Goal: Task Accomplishment & Management: Use online tool/utility

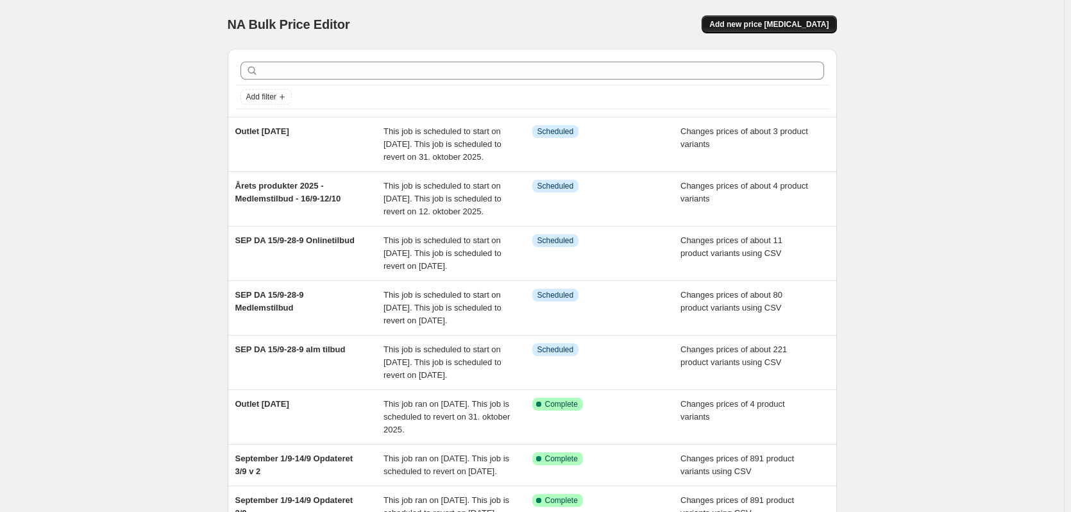
click at [809, 26] on span "Add new price [MEDICAL_DATA]" at bounding box center [768, 24] width 119 height 10
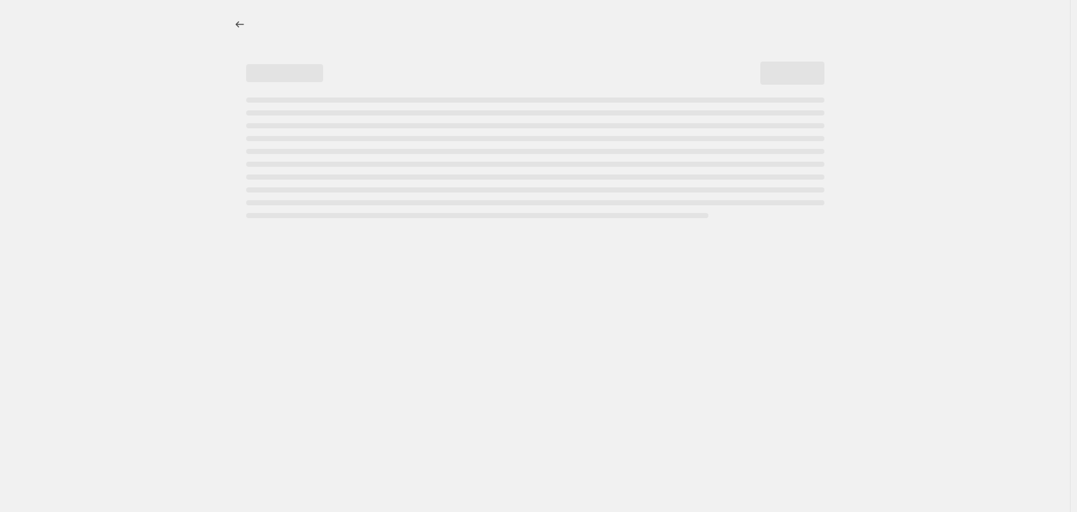
select select "percentage"
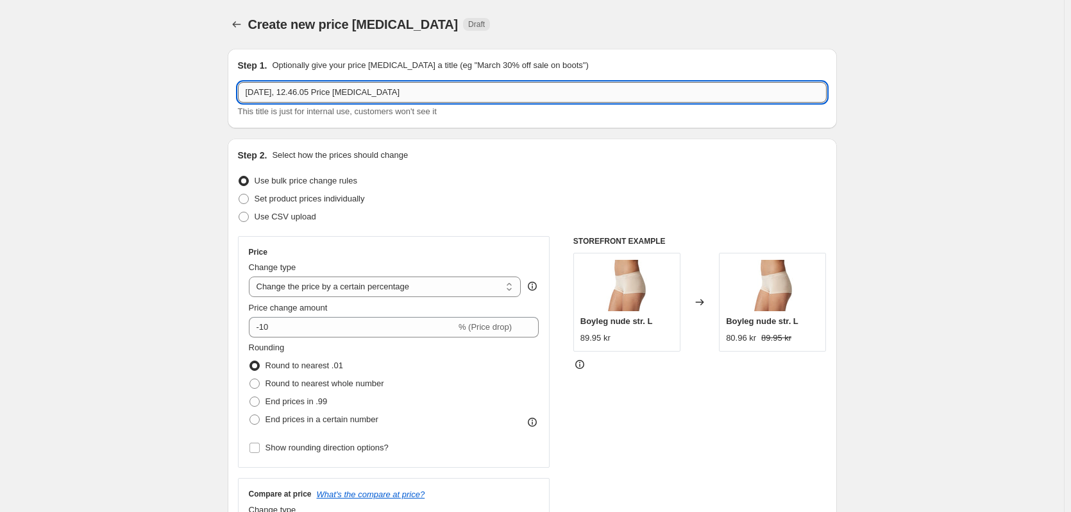
click at [343, 93] on input "[DATE], 12.46.05 Price [MEDICAL_DATA]" at bounding box center [532, 92] width 589 height 21
click at [339, 87] on input "[DATE], 12.46.05 Price [MEDICAL_DATA]" at bounding box center [532, 92] width 589 height 21
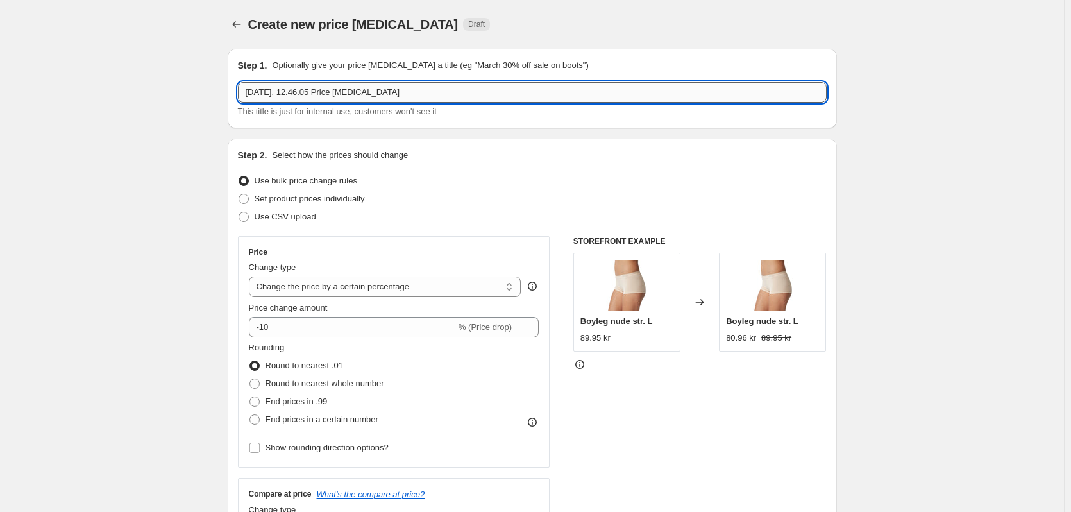
click at [339, 87] on input "[DATE], 12.46.05 Price [MEDICAL_DATA]" at bounding box center [532, 92] width 589 height 21
paste input "OmniVita EchinaGold"
type input "OmniVita EchinaGold Medlem 1/9-28/9"
click at [316, 198] on span "Set product prices individually" at bounding box center [310, 199] width 110 height 10
click at [239, 194] on input "Set product prices individually" at bounding box center [239, 194] width 1 height 1
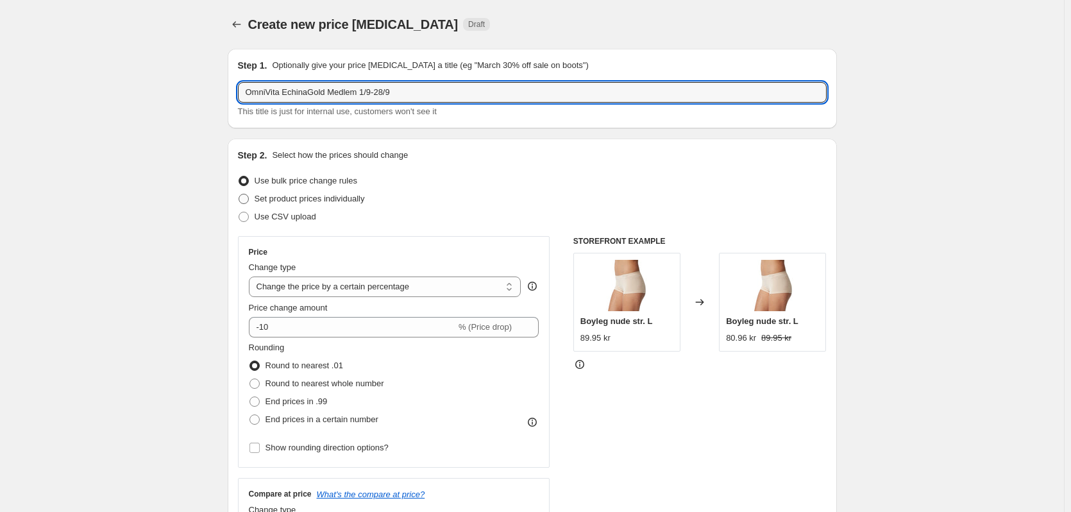
radio input "true"
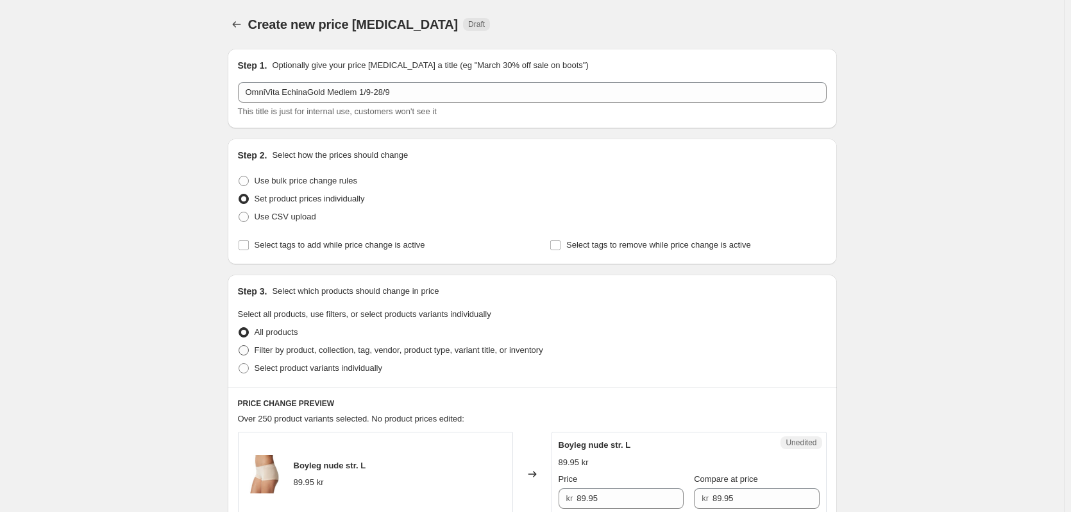
click at [293, 354] on span "Filter by product, collection, tag, vendor, product type, variant title, or inv…" at bounding box center [399, 350] width 289 height 10
click at [239, 346] on input "Filter by product, collection, tag, vendor, product type, variant title, or inv…" at bounding box center [239, 345] width 1 height 1
radio input "true"
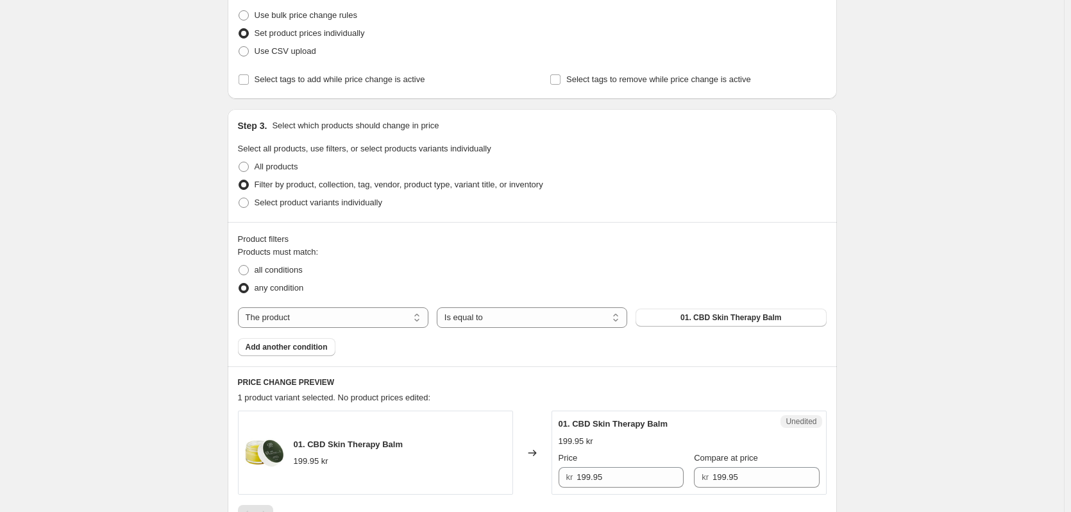
scroll to position [178, 0]
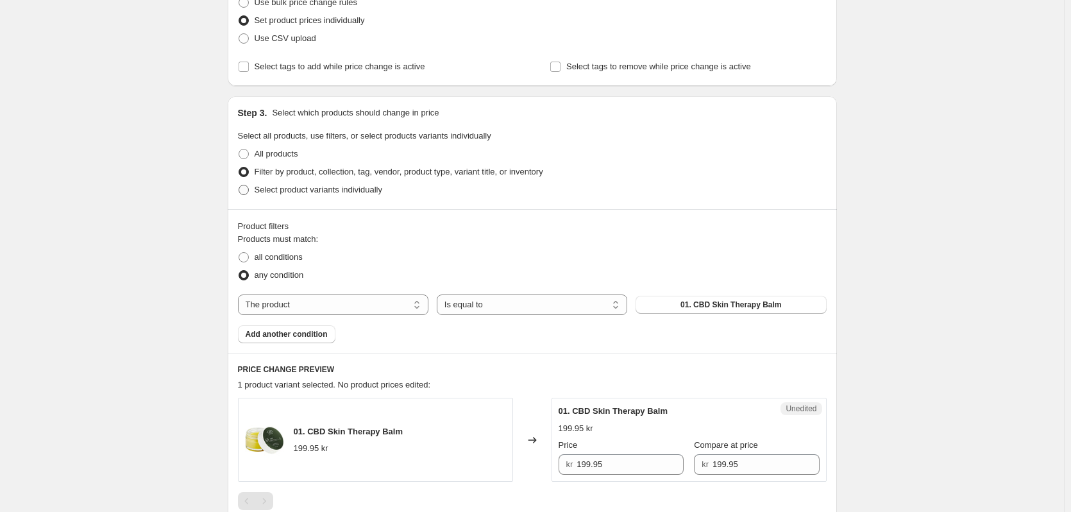
click at [342, 190] on span "Select product variants individually" at bounding box center [319, 190] width 128 height 10
click at [239, 185] on input "Select product variants individually" at bounding box center [239, 185] width 1 height 1
radio input "true"
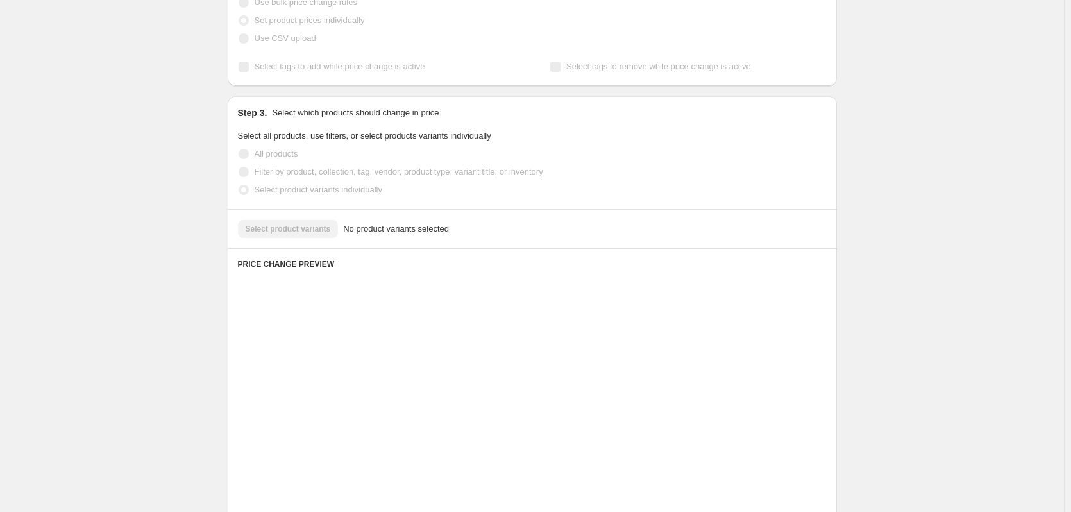
scroll to position [162, 0]
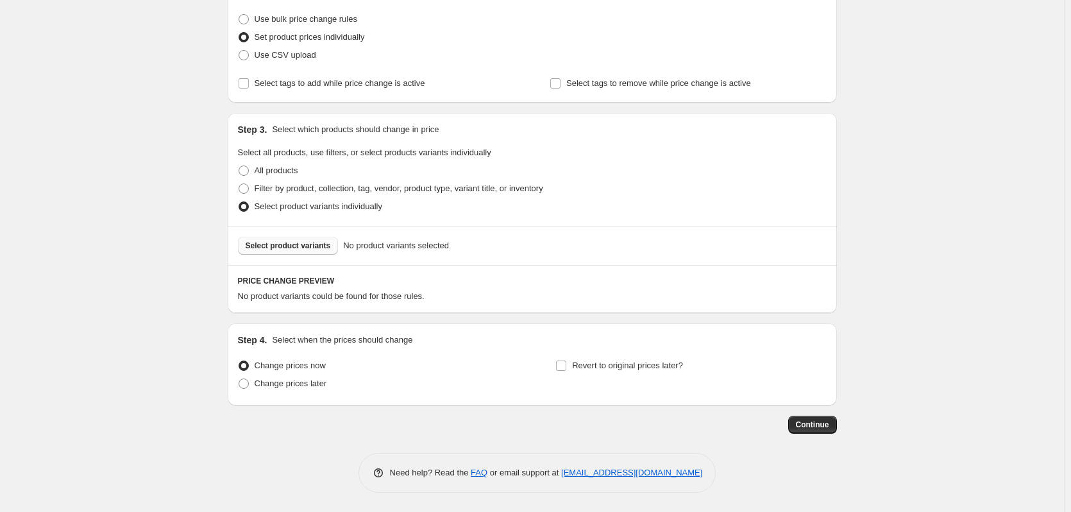
click at [283, 247] on span "Select product variants" at bounding box center [288, 245] width 85 height 10
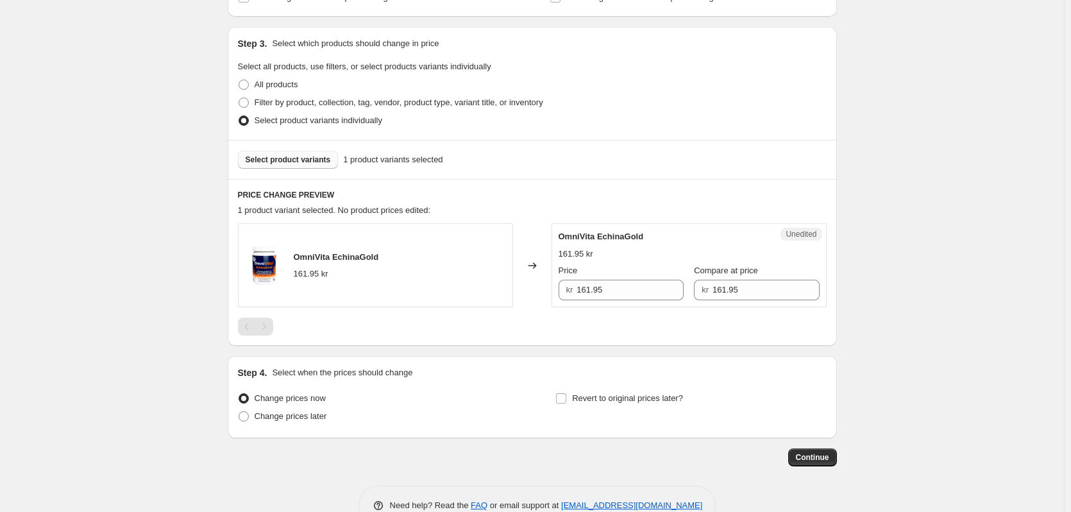
scroll to position [249, 0]
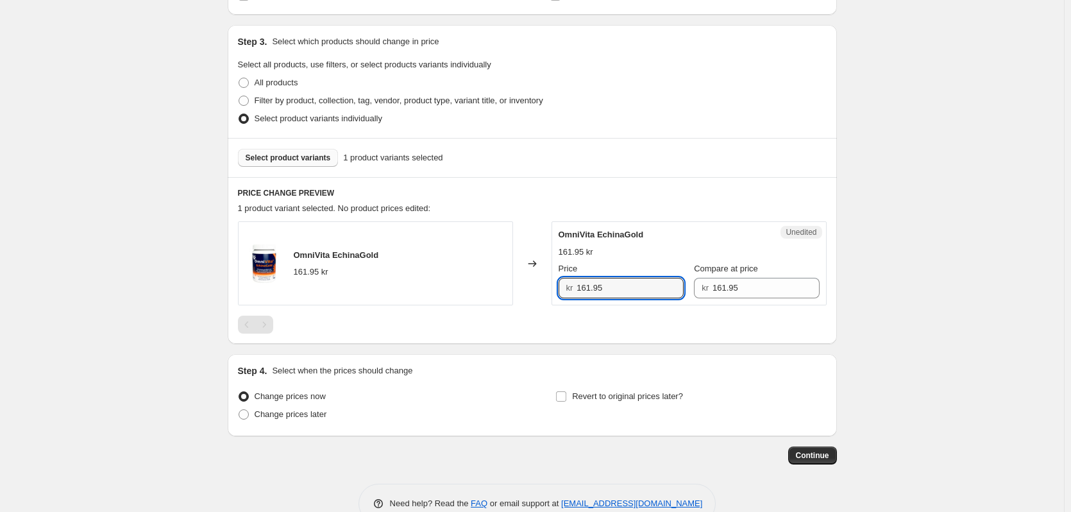
drag, startPoint x: 606, startPoint y: 288, endPoint x: 554, endPoint y: 283, distance: 52.1
click at [554, 283] on div "Unedited OmniVita EchinaGold 161.95 kr Price kr 161.95 Compare at price kr 161.…" at bounding box center [688, 263] width 275 height 84
type input "109.95"
click at [307, 413] on span "Change prices later" at bounding box center [291, 414] width 72 height 10
click at [239, 410] on input "Change prices later" at bounding box center [239, 409] width 1 height 1
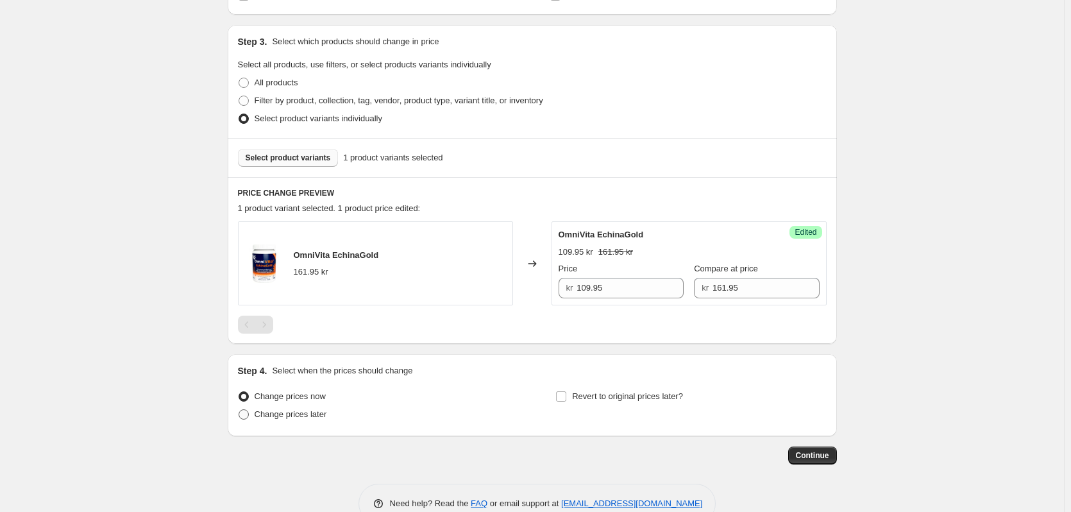
radio input "true"
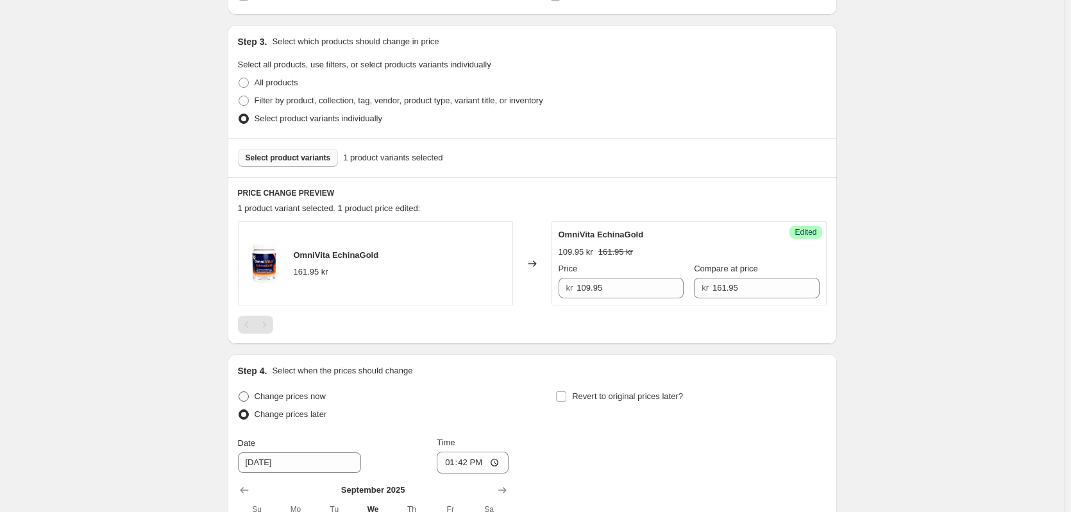
click at [293, 396] on span "Change prices now" at bounding box center [290, 396] width 71 height 10
click at [239, 392] on input "Change prices now" at bounding box center [239, 391] width 1 height 1
radio input "true"
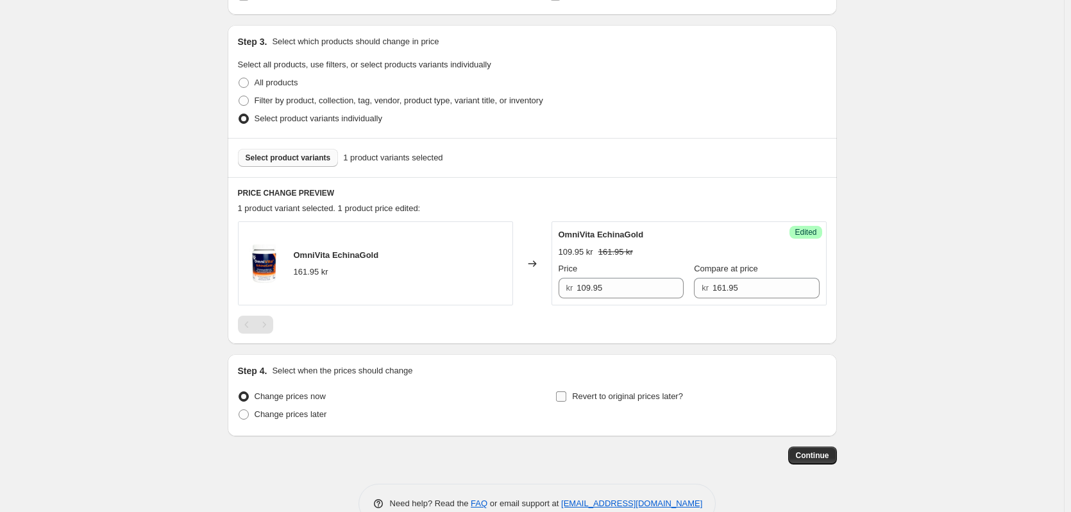
click at [586, 394] on span "Revert to original prices later?" at bounding box center [627, 396] width 111 height 10
click at [566, 394] on input "Revert to original prices later?" at bounding box center [561, 396] width 10 height 10
checkbox input "true"
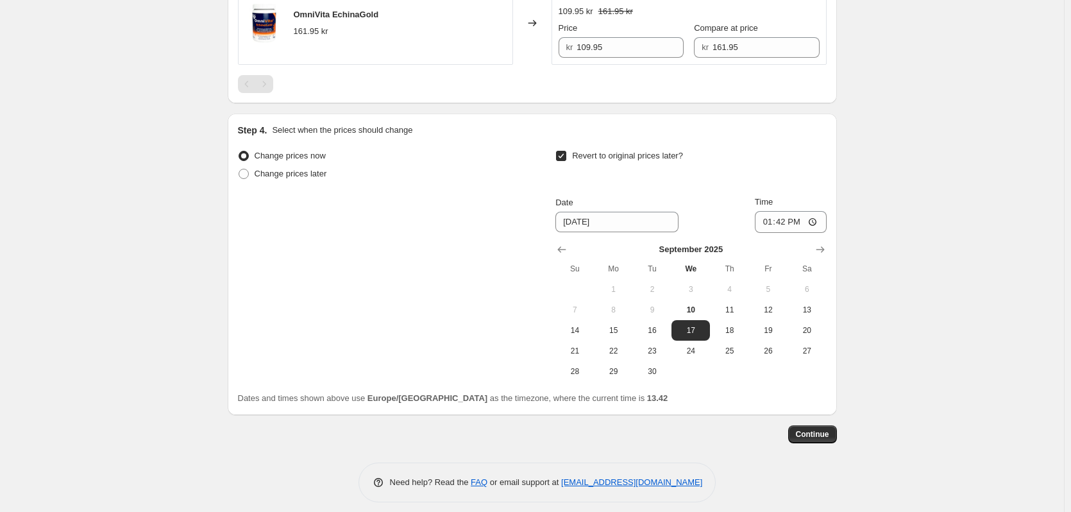
scroll to position [499, 0]
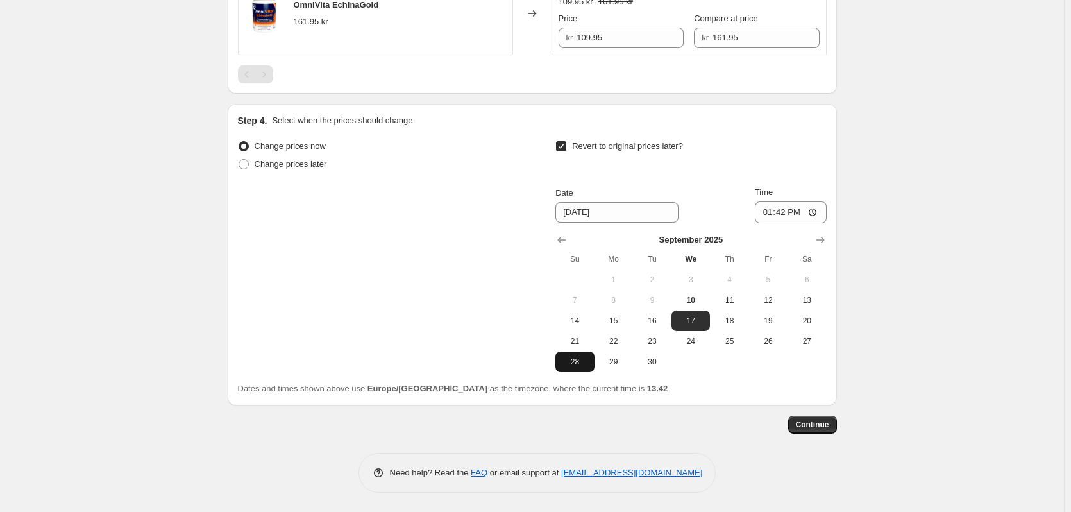
click at [583, 364] on span "28" at bounding box center [574, 361] width 28 height 10
type input "[DATE]"
click at [789, 210] on input "13:42" at bounding box center [791, 212] width 72 height 22
type input "23:59"
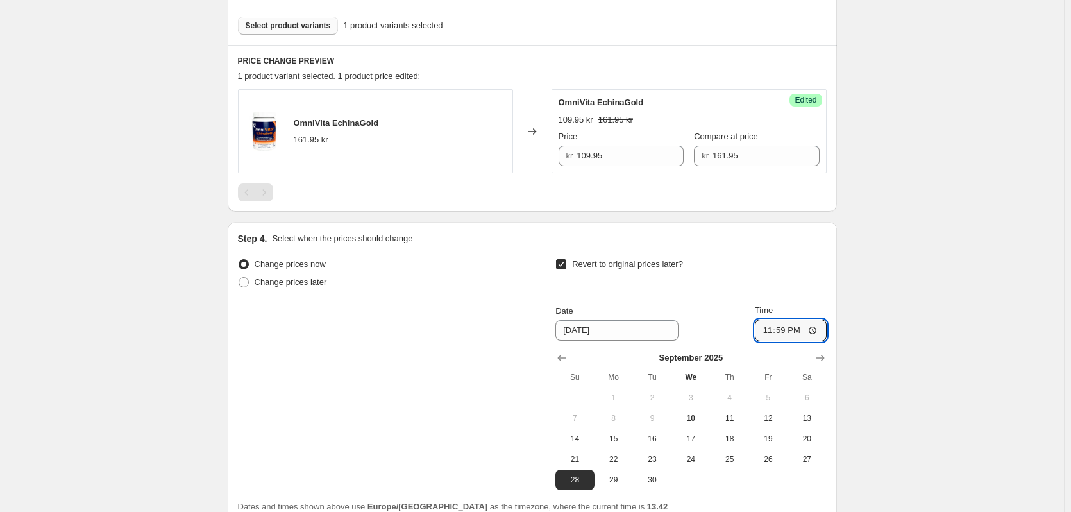
scroll to position [0, 0]
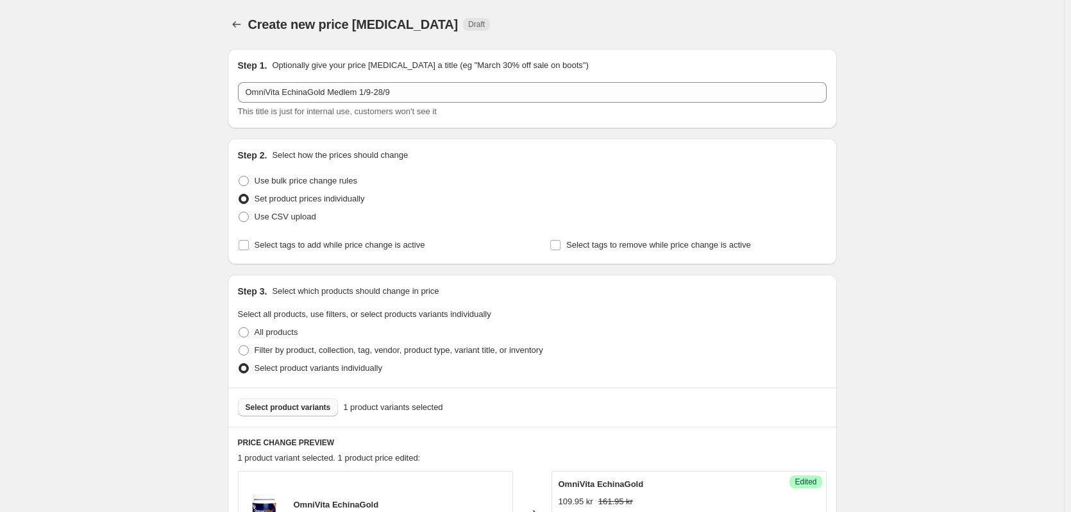
click at [311, 397] on div "Select product variants 1 product variants selected" at bounding box center [532, 406] width 609 height 39
click at [298, 242] on span "Select tags to add while price change is active" at bounding box center [340, 245] width 171 height 10
click at [249, 242] on input "Select tags to add while price change is active" at bounding box center [244, 245] width 10 height 10
checkbox input "true"
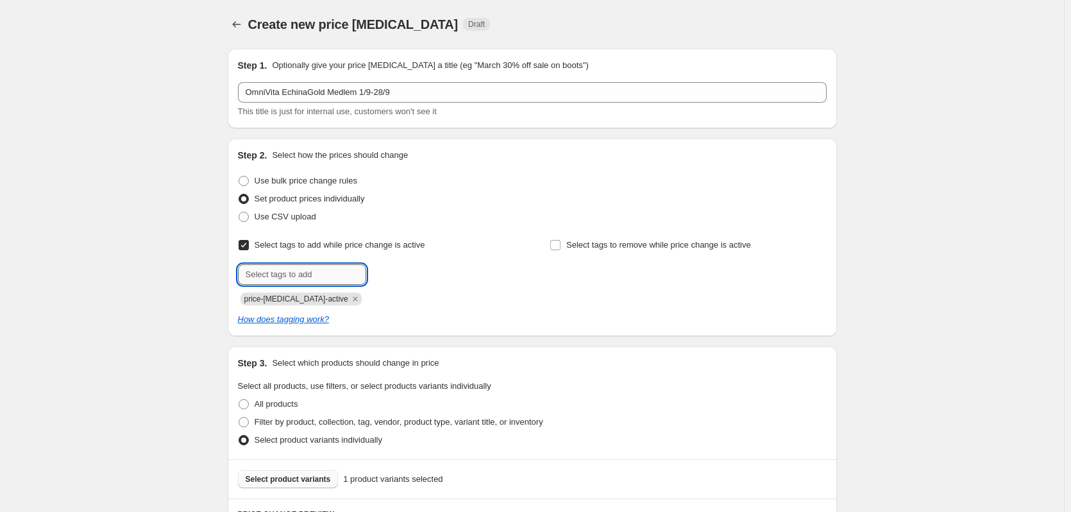
click at [334, 268] on input "text" at bounding box center [302, 274] width 128 height 21
type input "medlemspris"
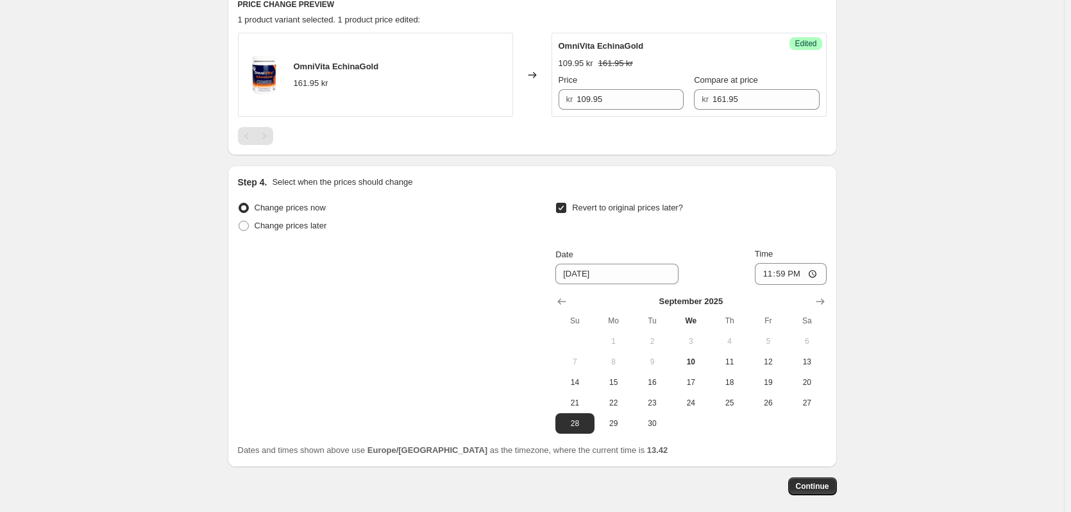
scroll to position [531, 0]
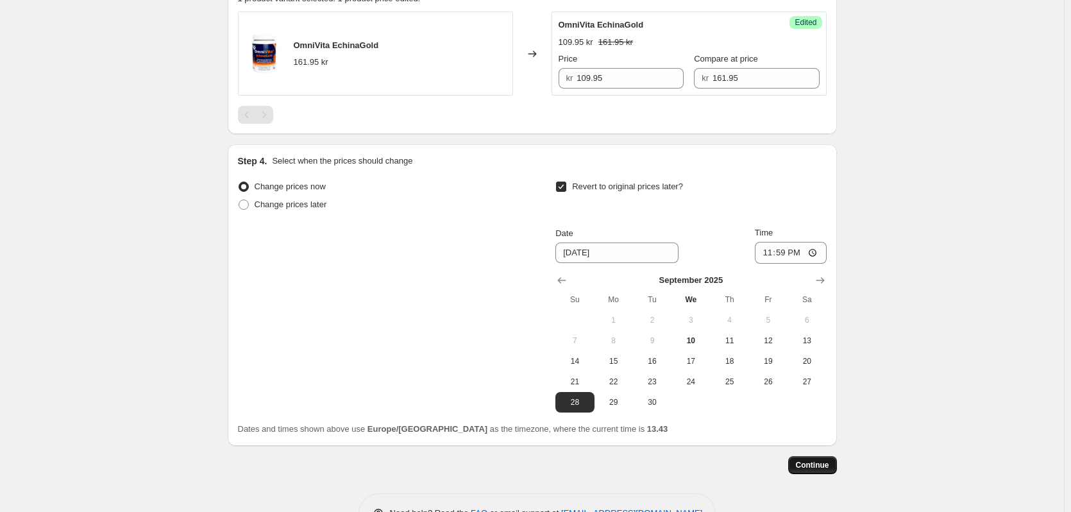
click at [821, 462] on span "Continue" at bounding box center [812, 465] width 33 height 10
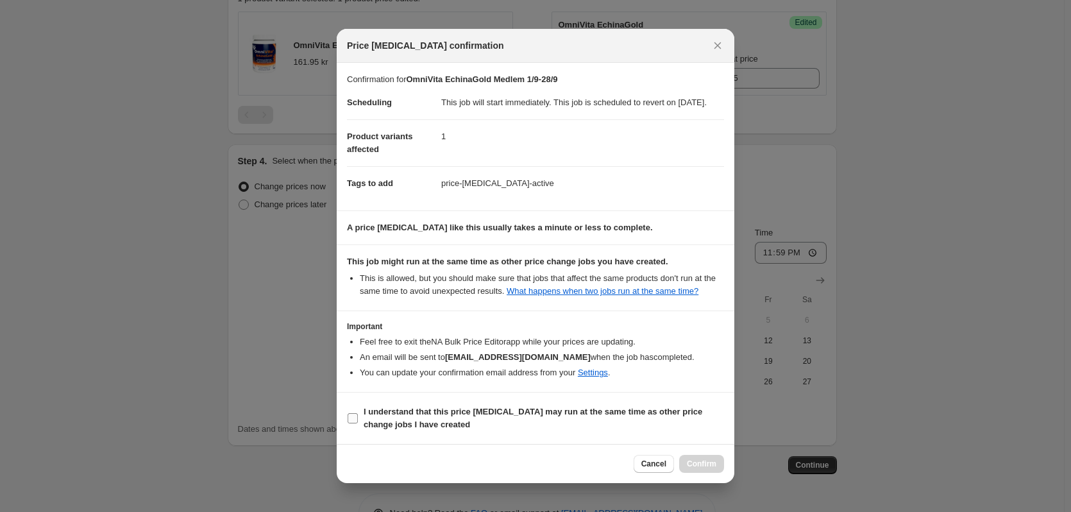
click at [355, 422] on input "I understand that this price [MEDICAL_DATA] may run at the same time as other p…" at bounding box center [353, 418] width 10 height 10
checkbox input "true"
click at [705, 461] on button "Confirm" at bounding box center [701, 464] width 45 height 18
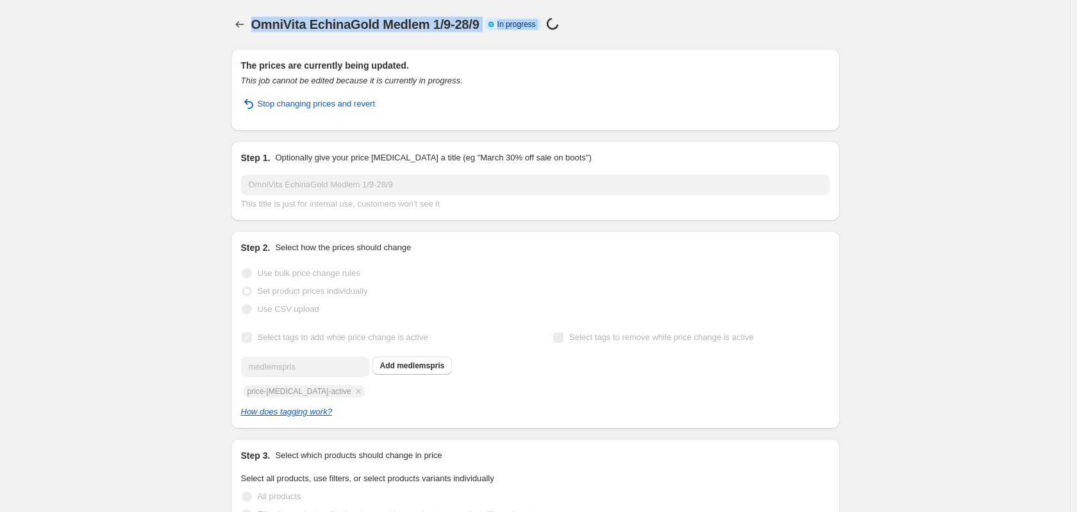
drag, startPoint x: 1068, startPoint y: 92, endPoint x: 1045, endPoint y: 12, distance: 83.2
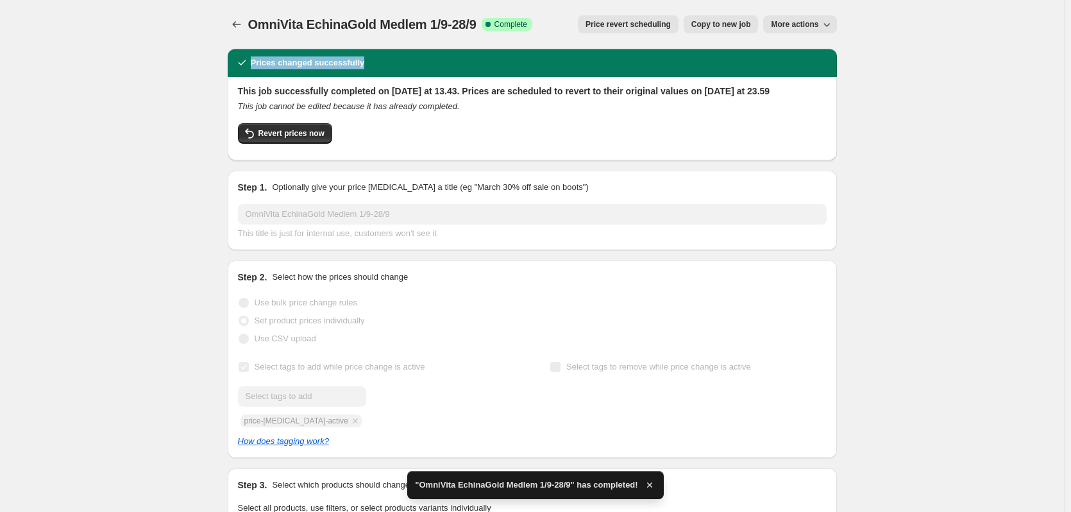
drag, startPoint x: 1076, startPoint y: 52, endPoint x: 1073, endPoint y: 31, distance: 21.5
click at [1071, 31] on html "Home Settings Plans Skip to content OmniVita EchinaGold Medlem 1/9-28/9. This p…" at bounding box center [535, 256] width 1071 height 512
click at [240, 27] on icon "Price change jobs" at bounding box center [236, 24] width 13 height 13
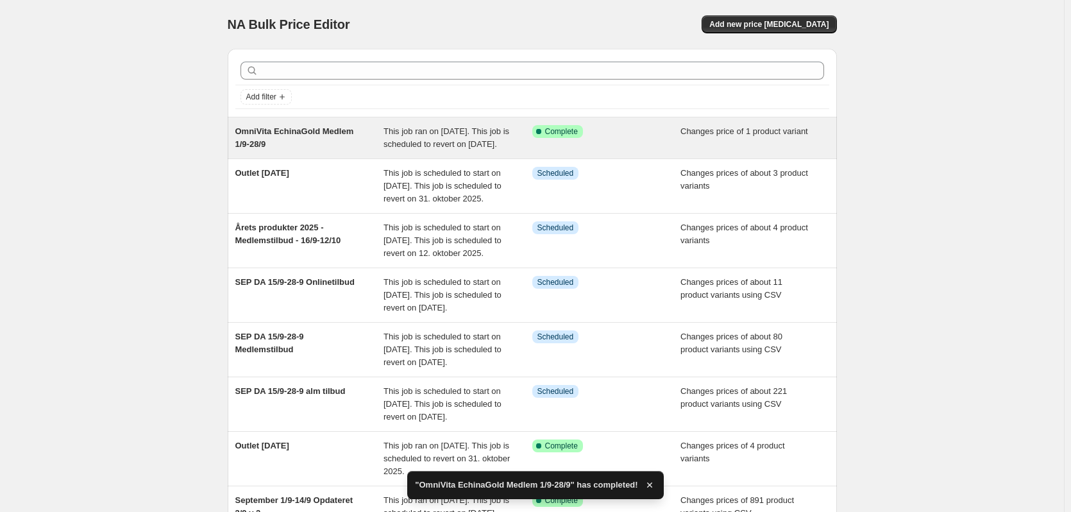
click at [361, 140] on div "OmniVita EchinaGold Medlem 1/9-28/9" at bounding box center [309, 138] width 149 height 26
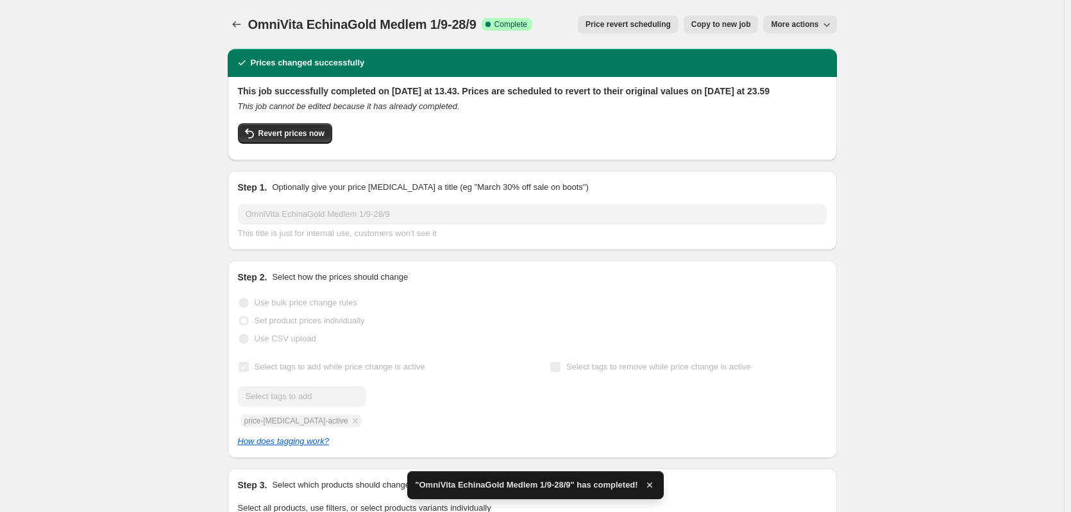
click at [789, 24] on span "More actions" at bounding box center [794, 24] width 47 height 10
click at [733, 24] on span "Copy to new job" at bounding box center [721, 24] width 60 height 10
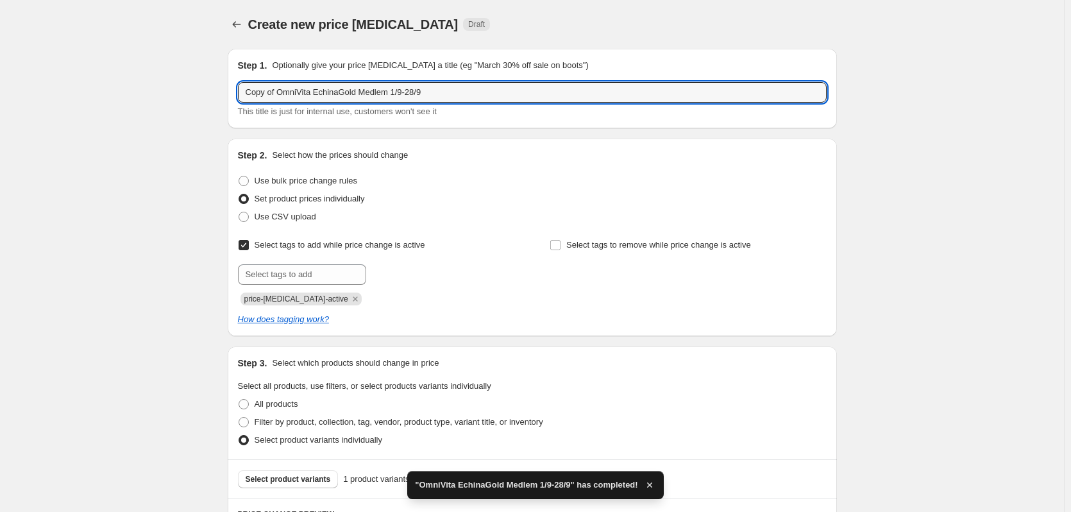
drag, startPoint x: 280, startPoint y: 91, endPoint x: 175, endPoint y: 92, distance: 104.5
click at [175, 92] on div "Create new price [MEDICAL_DATA]. This page is ready Create new price [MEDICAL_D…" at bounding box center [532, 432] width 1064 height 864
drag, startPoint x: 412, startPoint y: 94, endPoint x: 361, endPoint y: 85, distance: 52.0
click at [361, 85] on input "OmniVita EchinaGold Medlem 1/9-28/9" at bounding box center [532, 92] width 589 height 21
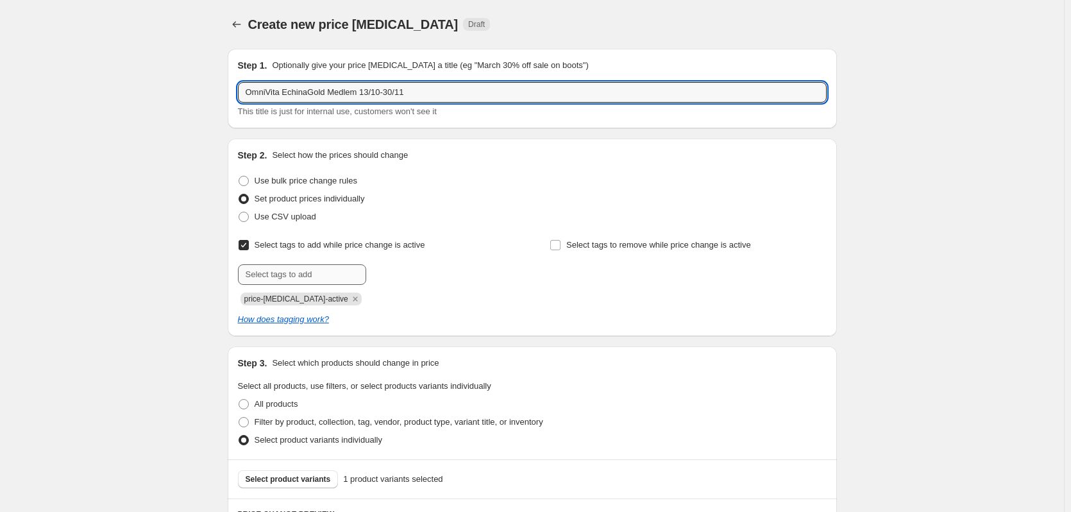
type input "OmniVita EchinaGold Medlem 13/10-30/11"
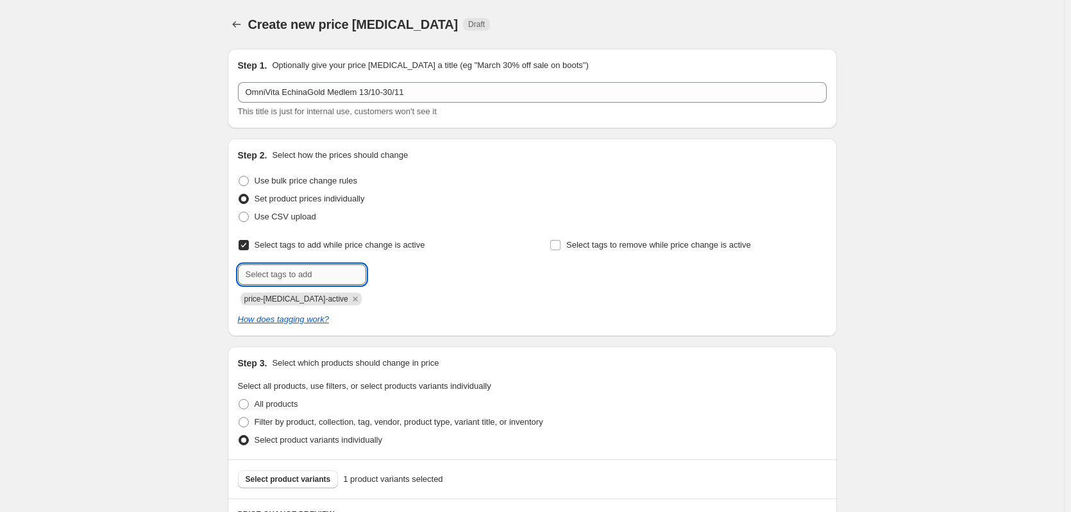
click at [350, 269] on input "text" at bounding box center [302, 274] width 128 height 21
type input "medlemspris"
click at [417, 276] on span "medlemspris" at bounding box center [417, 273] width 47 height 9
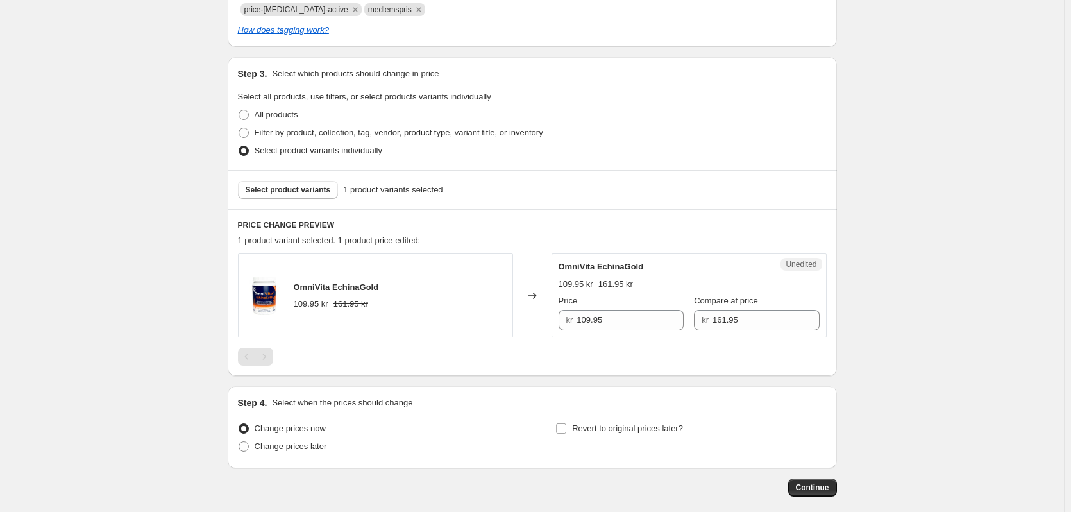
scroll to position [352, 0]
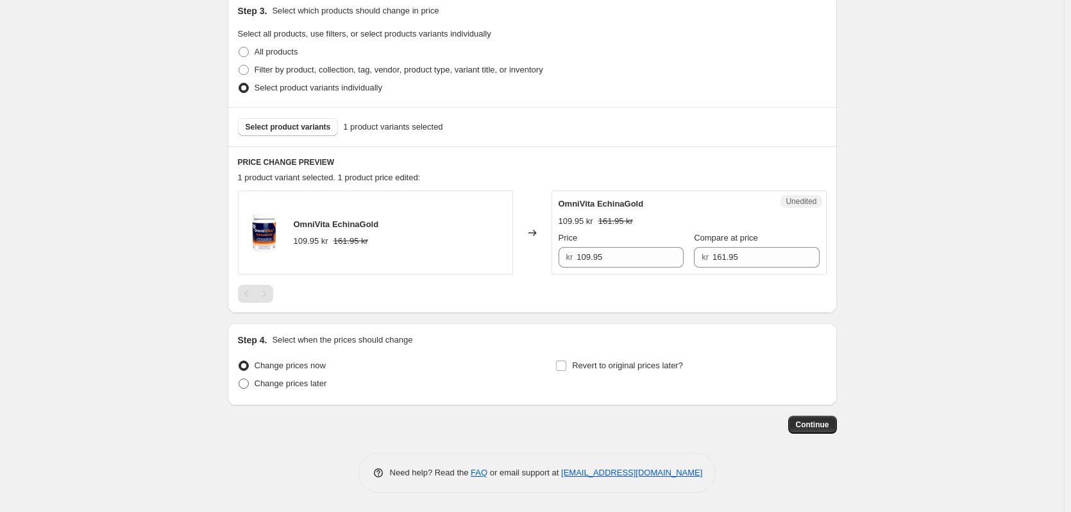
click at [290, 386] on span "Change prices later" at bounding box center [291, 383] width 72 height 10
click at [239, 379] on input "Change prices later" at bounding box center [239, 378] width 1 height 1
radio input "true"
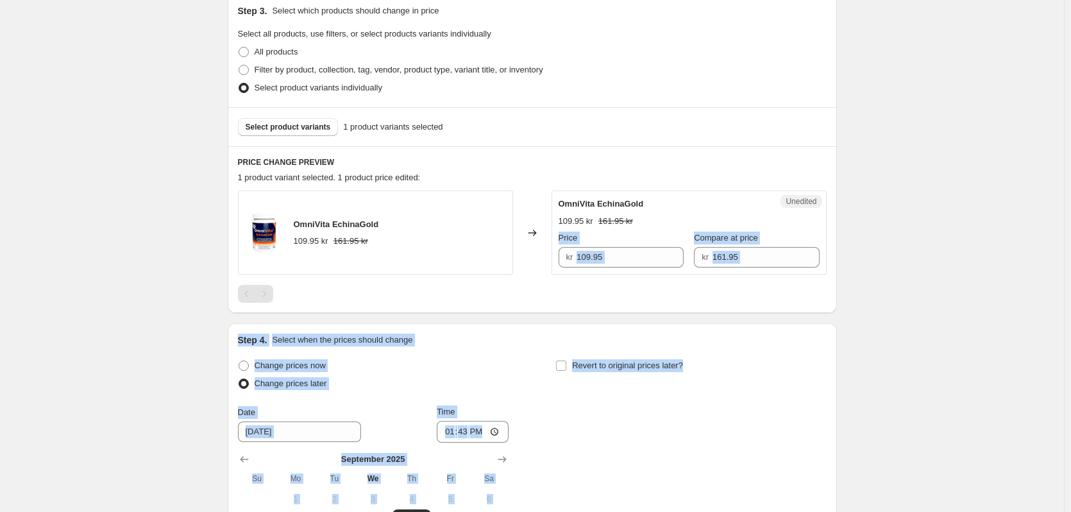
drag, startPoint x: 1076, startPoint y: 317, endPoint x: 1076, endPoint y: 367, distance: 50.7
click at [1018, 299] on div "Create new price [MEDICAL_DATA]. This page is ready Create new price [MEDICAL_D…" at bounding box center [532, 189] width 1064 height 1083
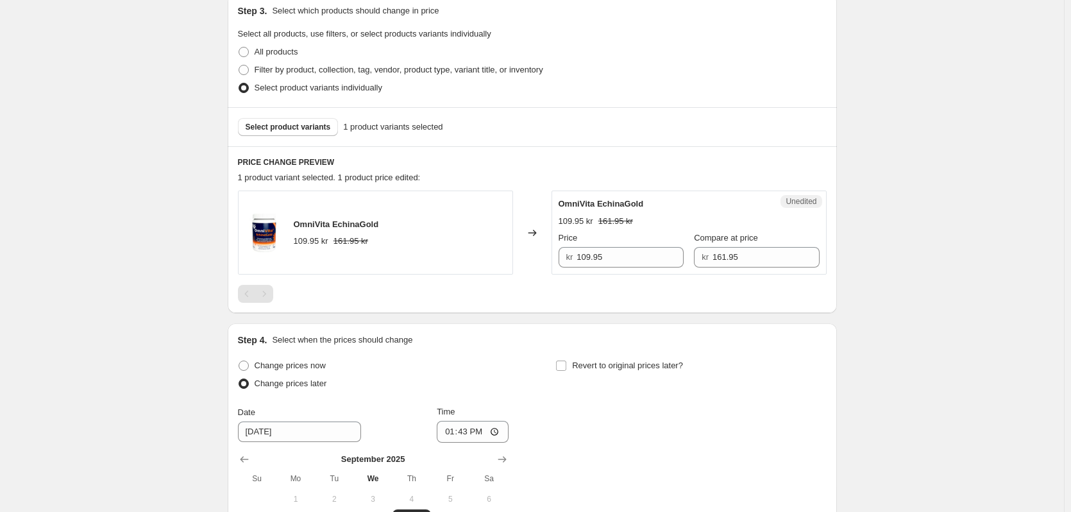
scroll to position [571, 0]
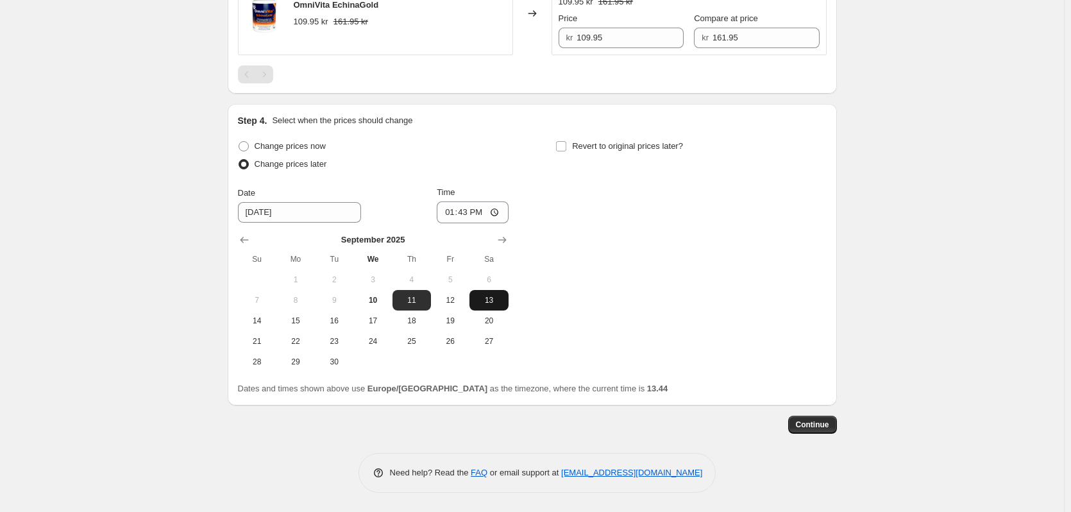
click at [494, 301] on span "13" at bounding box center [488, 300] width 28 height 10
click at [262, 324] on span "14" at bounding box center [257, 320] width 28 height 10
click at [498, 237] on icon "Show next month, October 2025" at bounding box center [502, 239] width 13 height 13
click at [297, 320] on span "13" at bounding box center [295, 320] width 28 height 10
type input "[DATE]"
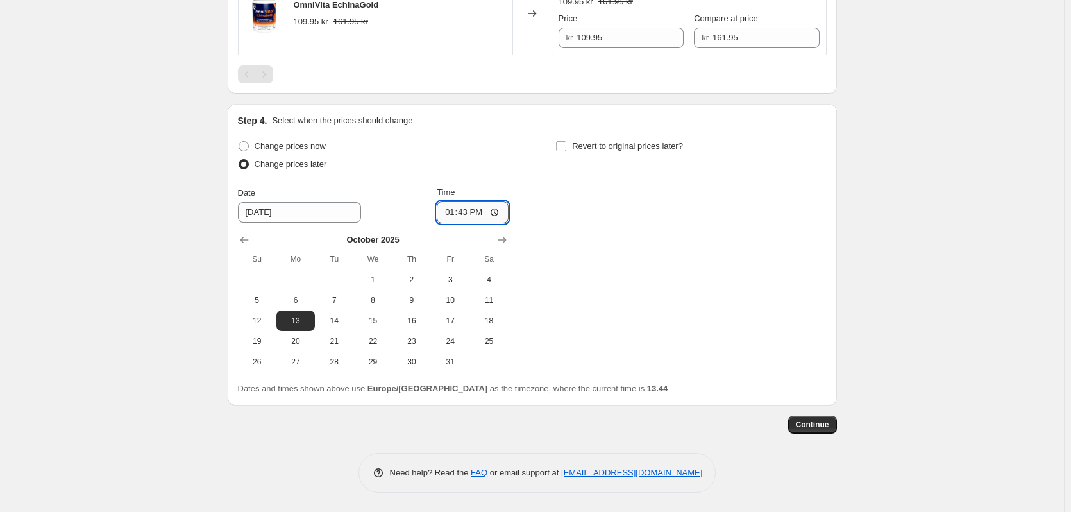
click at [468, 209] on input "13:43" at bounding box center [473, 212] width 72 height 22
type input "00:00"
click at [623, 154] on label "Revert to original prices later?" at bounding box center [619, 146] width 128 height 18
click at [566, 151] on input "Revert to original prices later?" at bounding box center [561, 146] width 10 height 10
checkbox input "true"
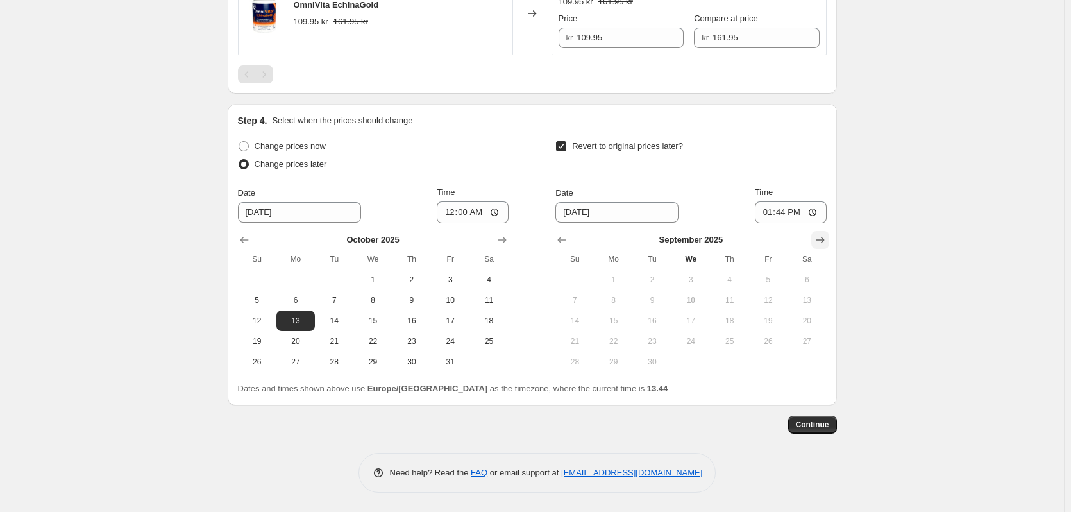
click at [826, 235] on icon "Show next month, October 2025" at bounding box center [820, 239] width 13 height 13
click at [826, 235] on icon "Show next month, November 2025" at bounding box center [820, 239] width 13 height 13
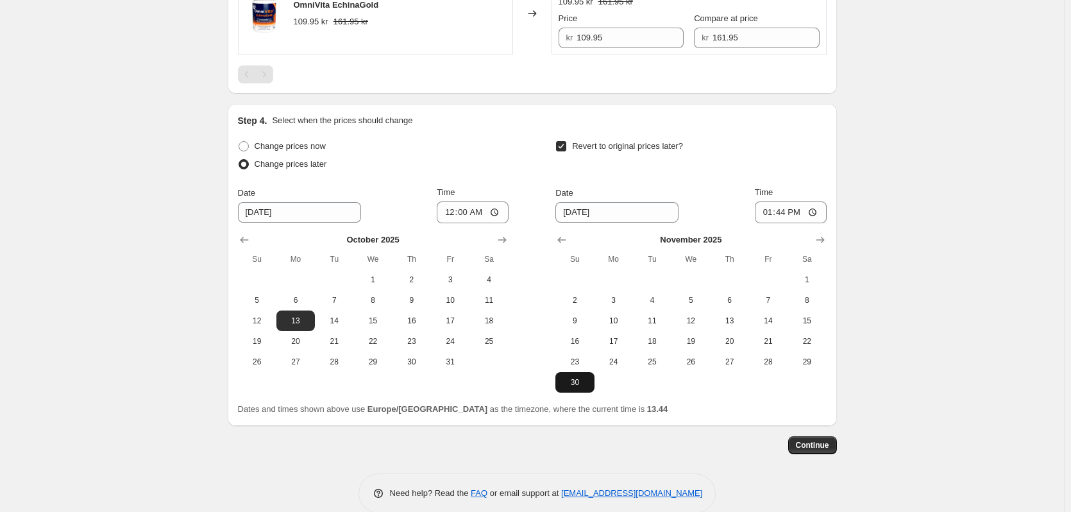
click at [580, 380] on span "30" at bounding box center [574, 382] width 28 height 10
type input "[DATE]"
click at [787, 212] on input "13:44" at bounding box center [791, 212] width 72 height 22
type input "23:59"
click at [835, 444] on button "Continue" at bounding box center [812, 445] width 49 height 18
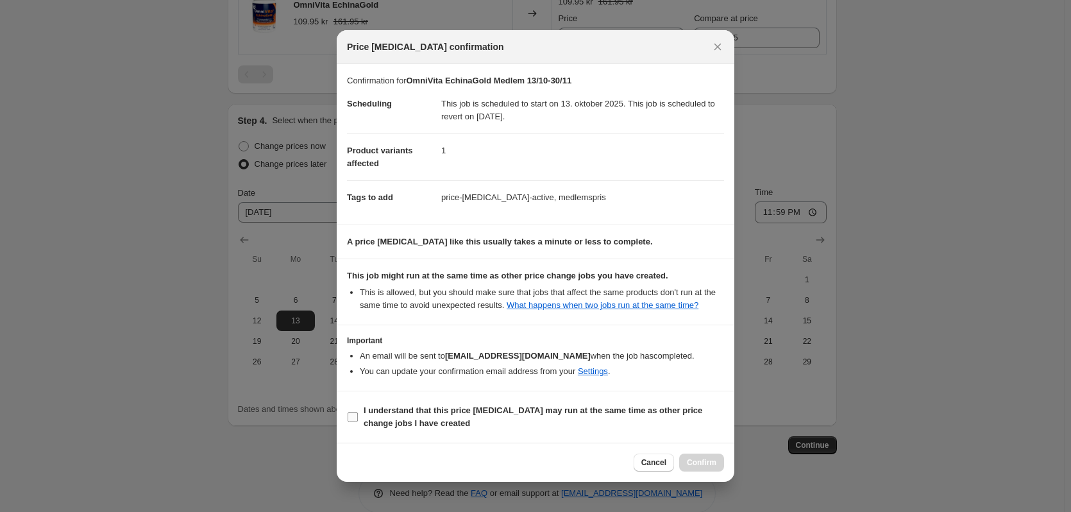
click at [348, 420] on input "I understand that this price [MEDICAL_DATA] may run at the same time as other p…" at bounding box center [353, 417] width 10 height 10
checkbox input "true"
click at [696, 462] on span "Confirm" at bounding box center [701, 462] width 29 height 10
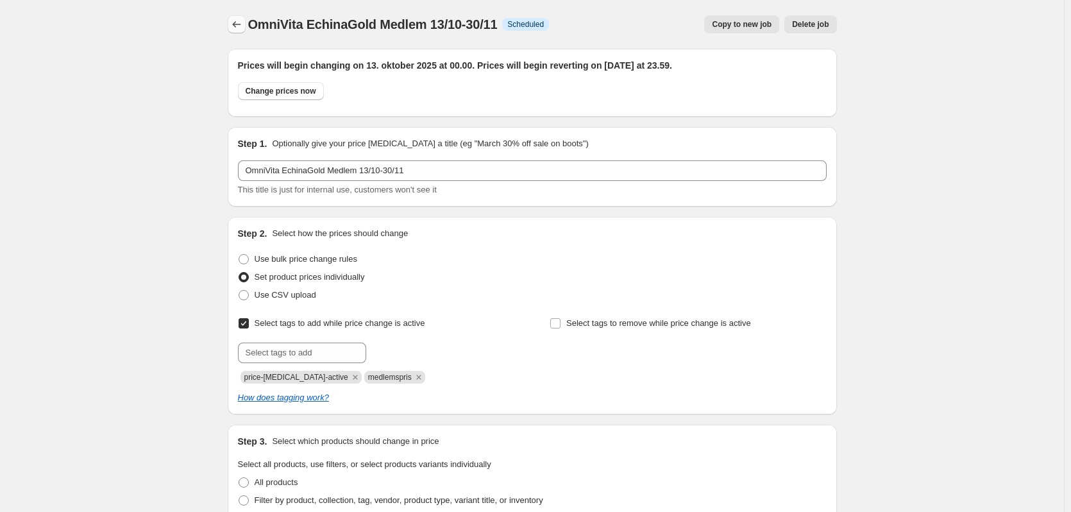
click at [235, 24] on icon "Price change jobs" at bounding box center [236, 24] width 13 height 13
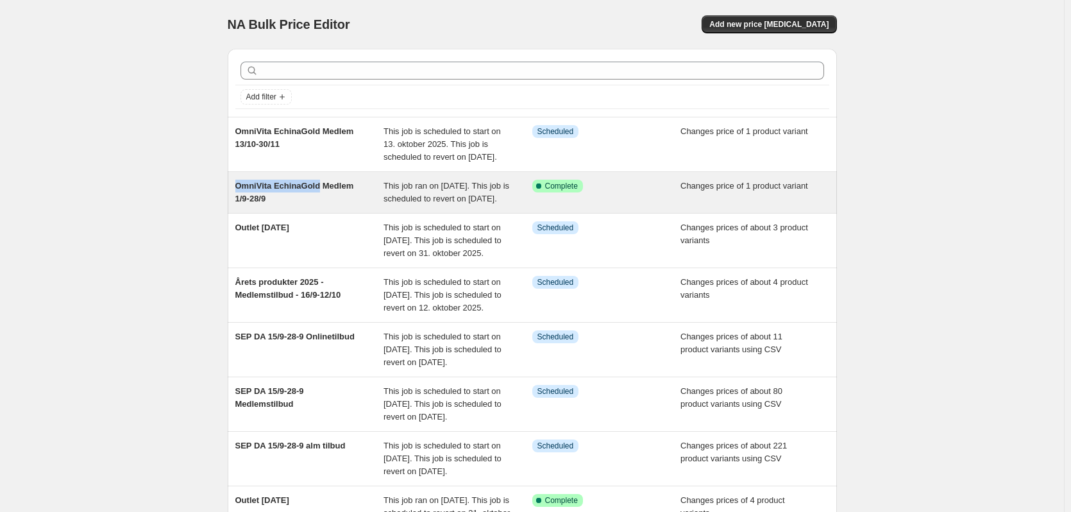
drag, startPoint x: 232, startPoint y: 199, endPoint x: 324, endPoint y: 194, distance: 92.5
click at [319, 200] on div "Add filter OmniVita EchinaGold Medlem 13/10-30/11 This job is scheduled to star…" at bounding box center [526, 354] width 619 height 633
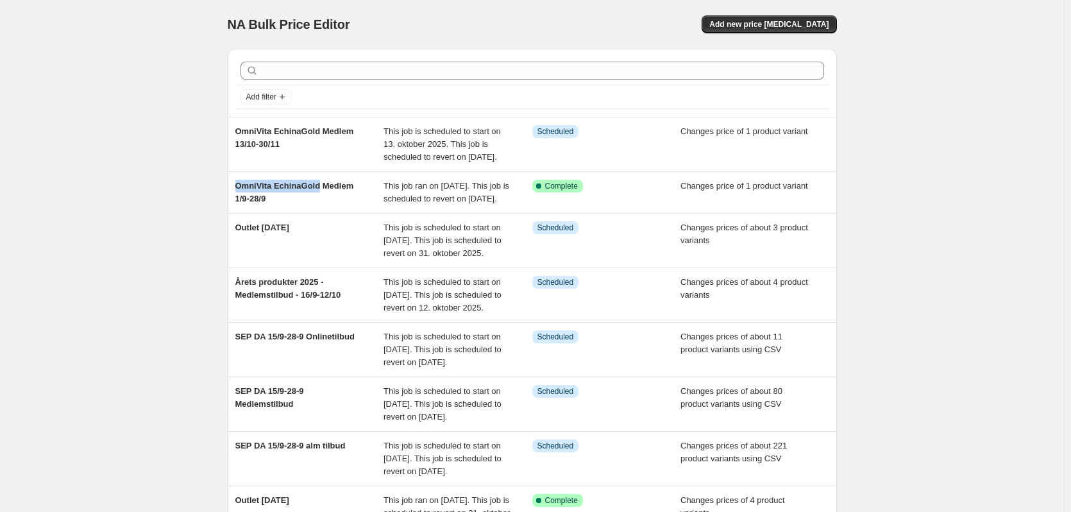
copy span "OmniVita EchinaGold"
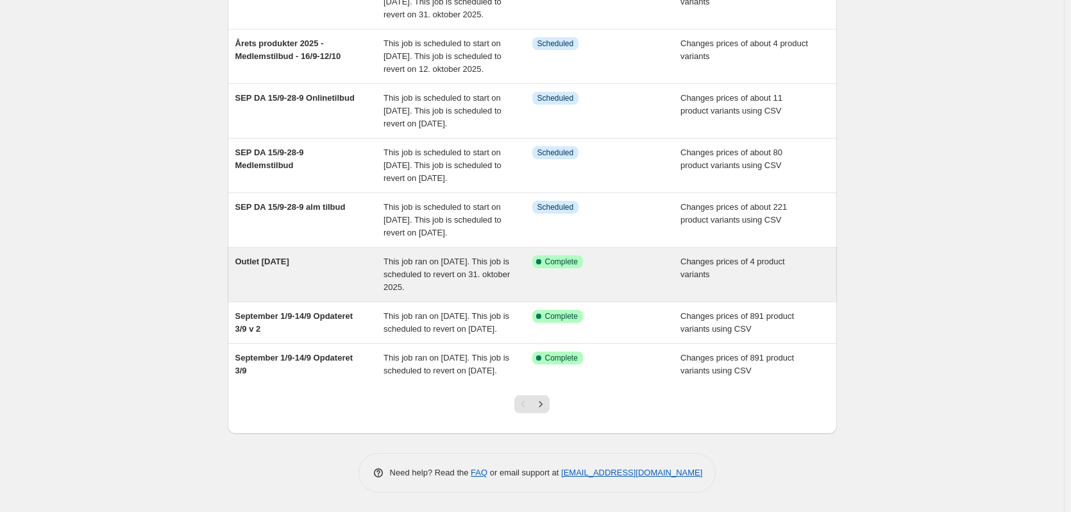
scroll to position [354, 0]
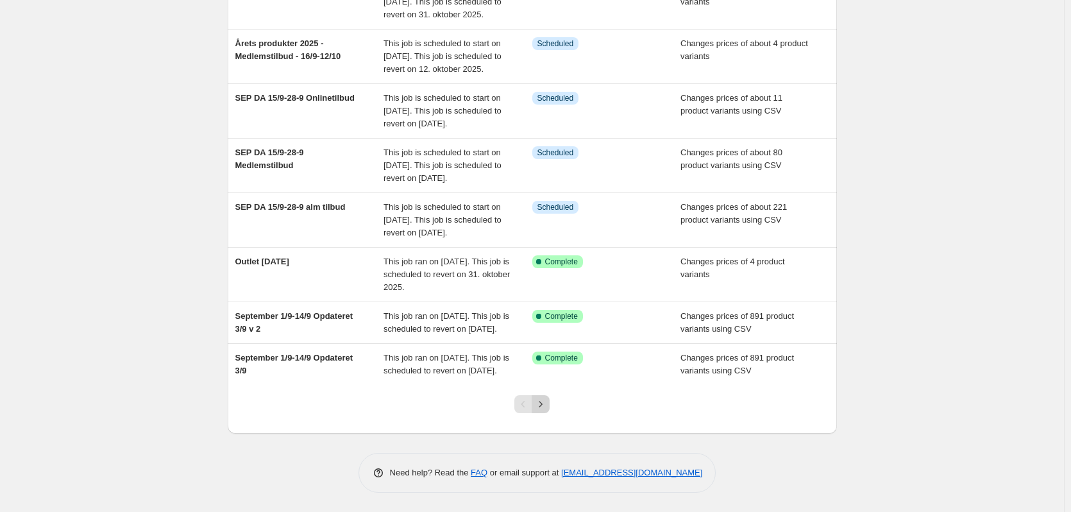
click at [546, 408] on icon "Next" at bounding box center [540, 404] width 13 height 13
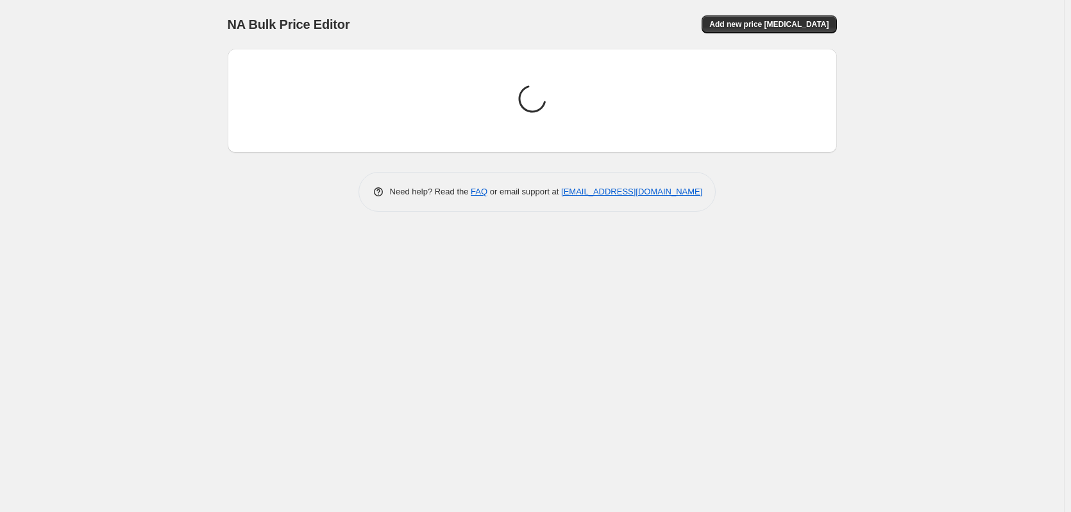
scroll to position [0, 0]
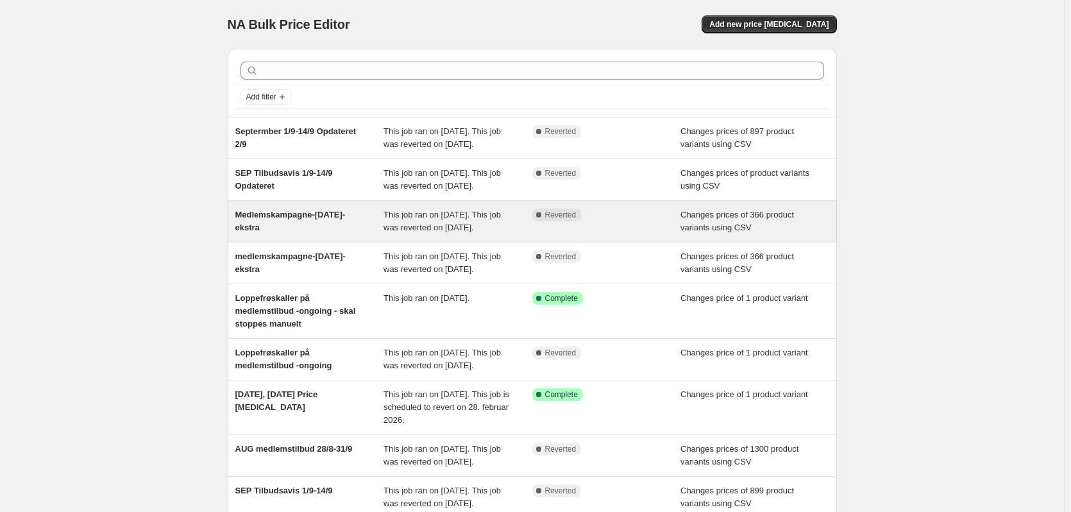
click at [319, 234] on div "Medlemskampagne-[DATE]-ekstra" at bounding box center [309, 221] width 149 height 26
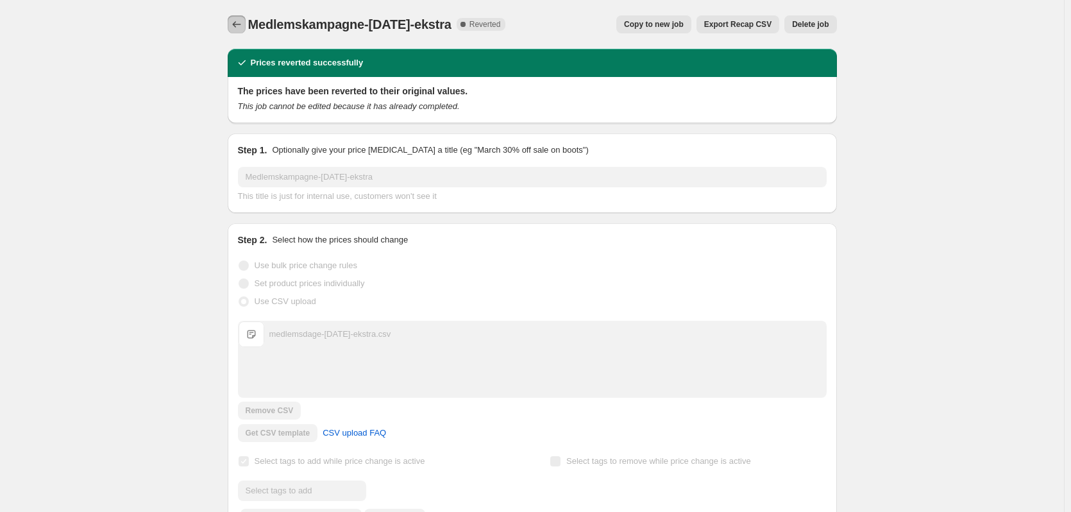
click at [243, 27] on icon "Price change jobs" at bounding box center [236, 24] width 13 height 13
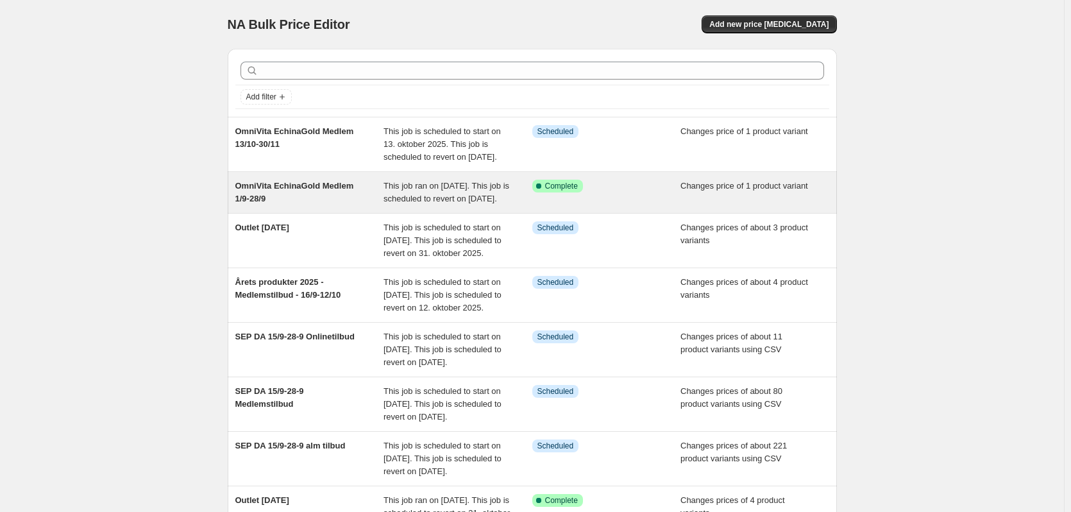
click at [348, 205] on div "OmniVita EchinaGold Medlem 1/9-28/9" at bounding box center [309, 193] width 149 height 26
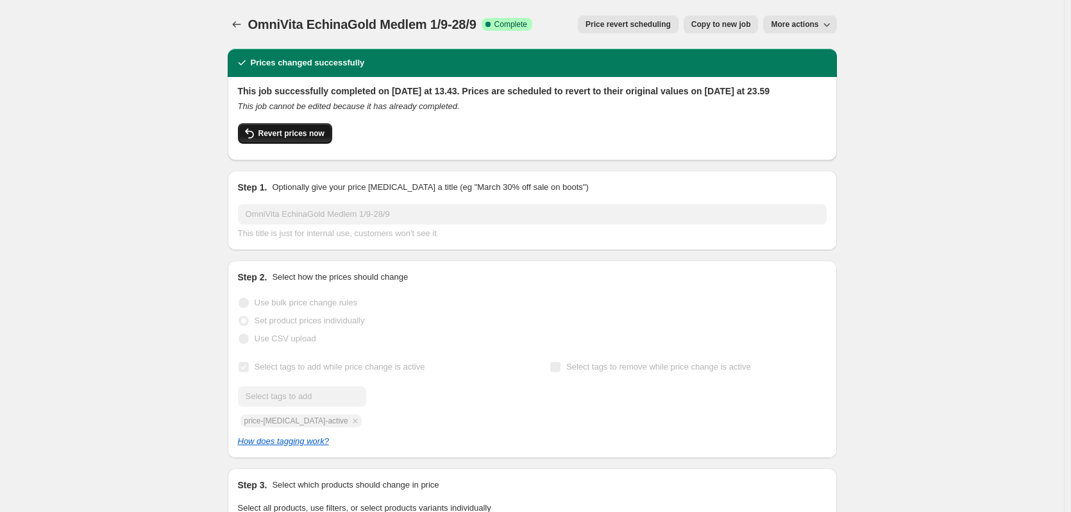
click at [293, 138] on span "Revert prices now" at bounding box center [291, 133] width 66 height 10
checkbox input "false"
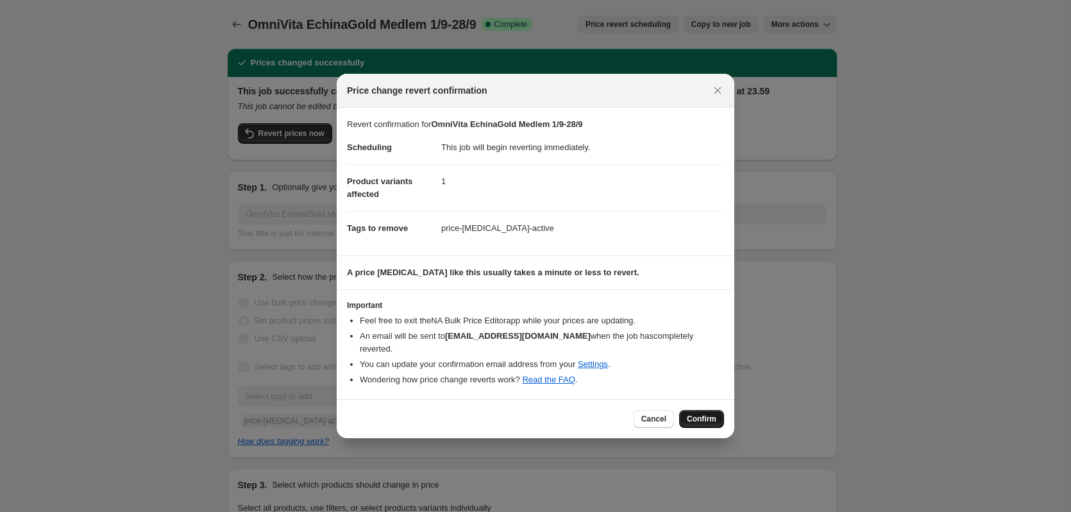
click at [701, 415] on span "Confirm" at bounding box center [701, 419] width 29 height 10
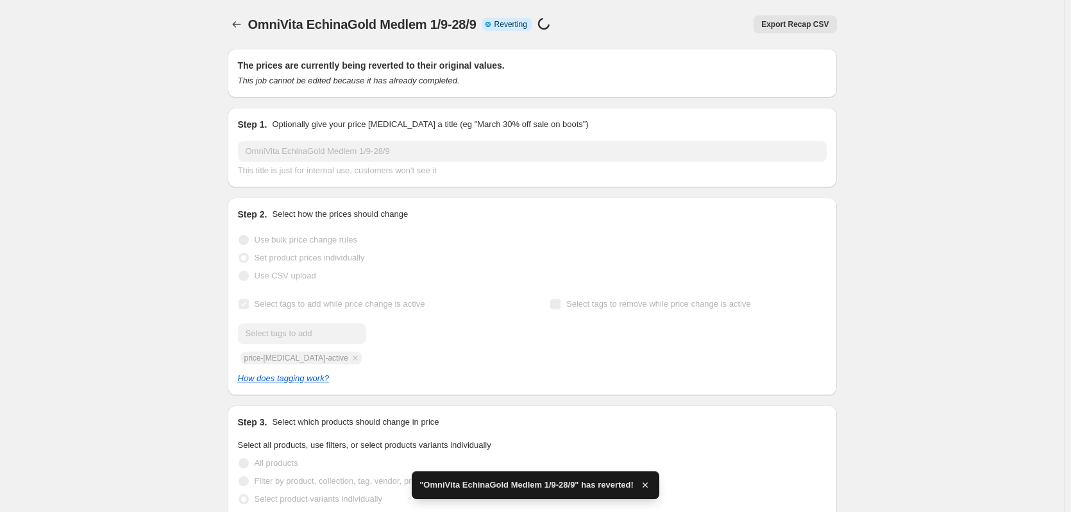
checkbox input "true"
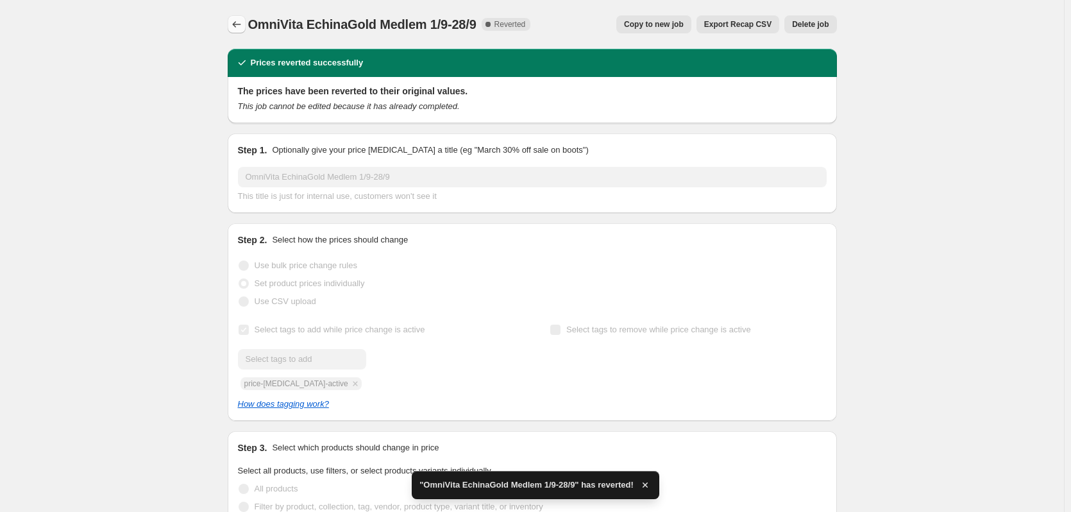
click at [240, 22] on icon "Price change jobs" at bounding box center [236, 24] width 13 height 13
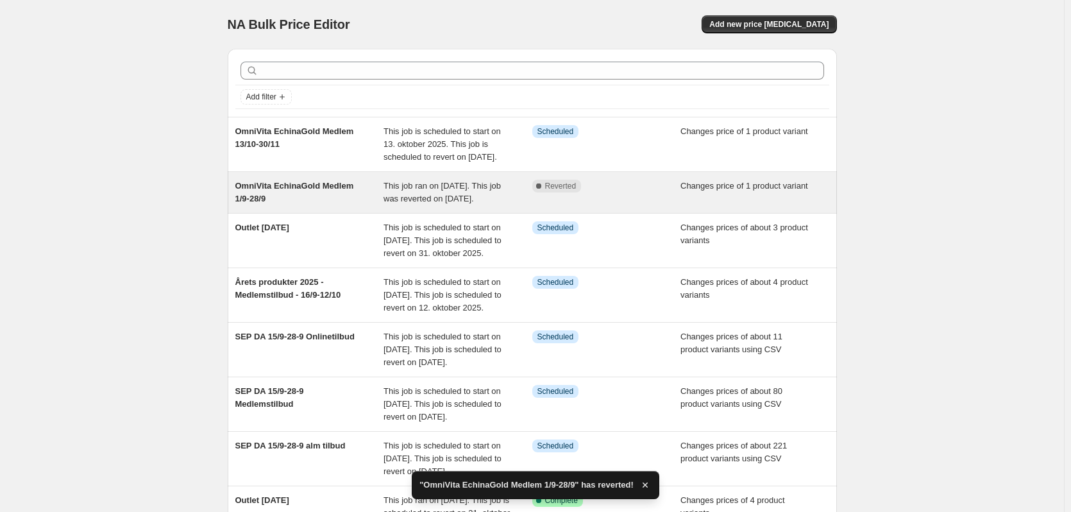
click at [567, 191] on span "Reverted" at bounding box center [560, 186] width 31 height 10
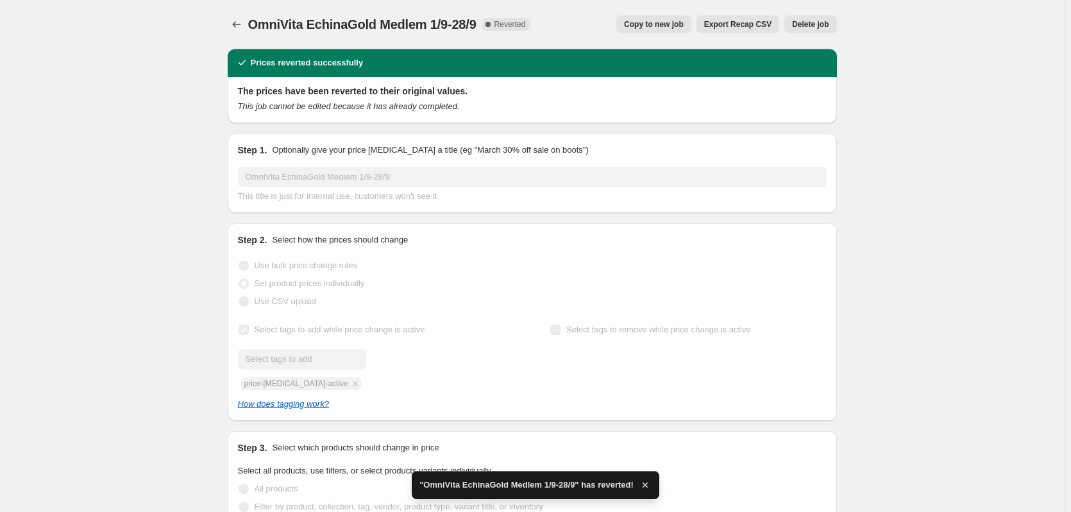
click at [810, 26] on span "Delete job" at bounding box center [810, 24] width 37 height 10
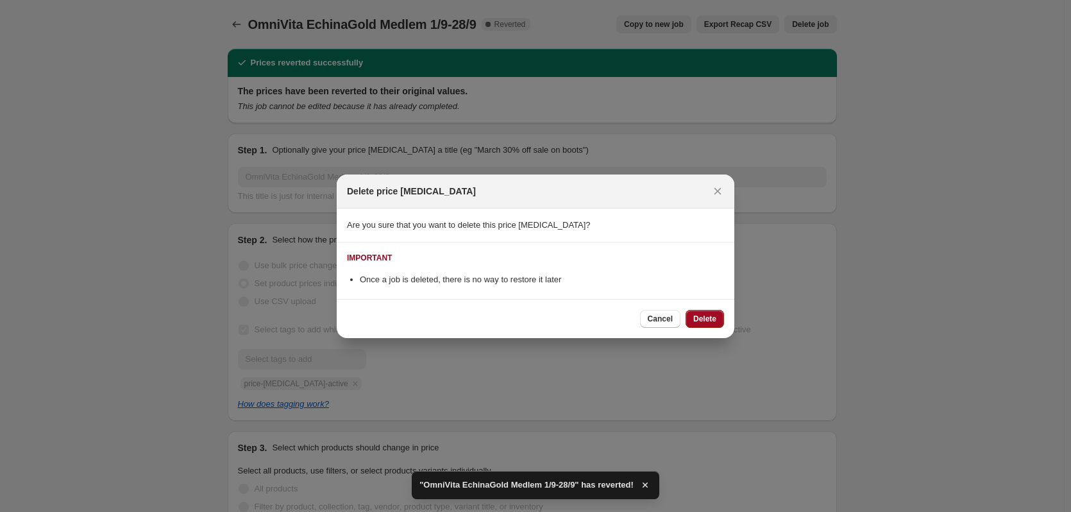
click at [694, 317] on span "Delete" at bounding box center [704, 319] width 23 height 10
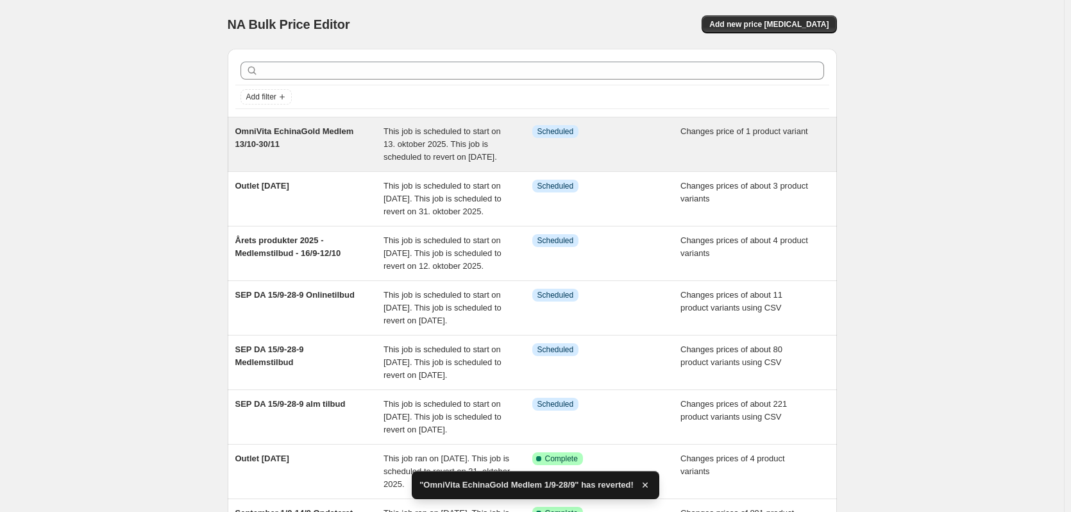
click at [344, 151] on div "OmniVita EchinaGold Medlem 13/10-30/11" at bounding box center [309, 144] width 149 height 38
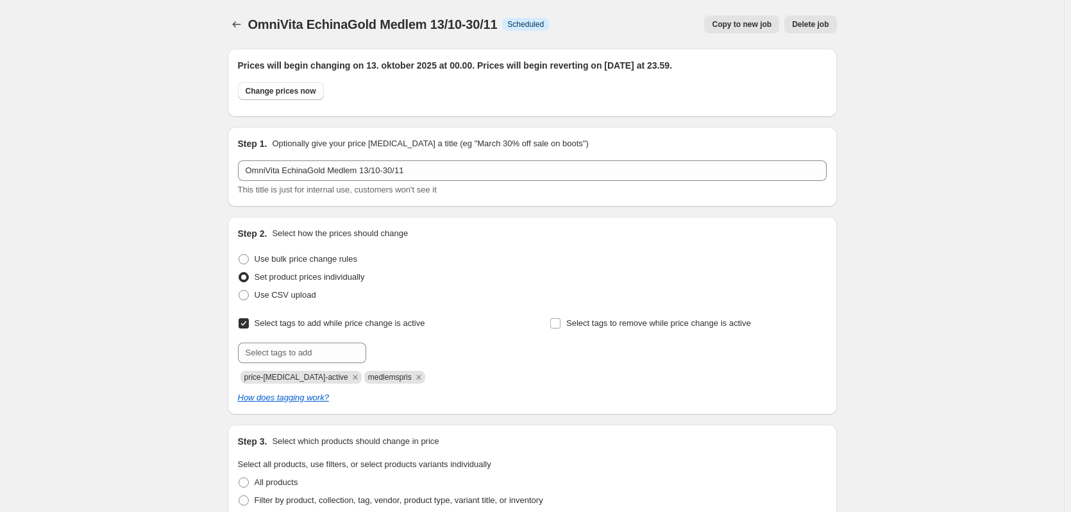
click at [758, 26] on span "Copy to new job" at bounding box center [742, 24] width 60 height 10
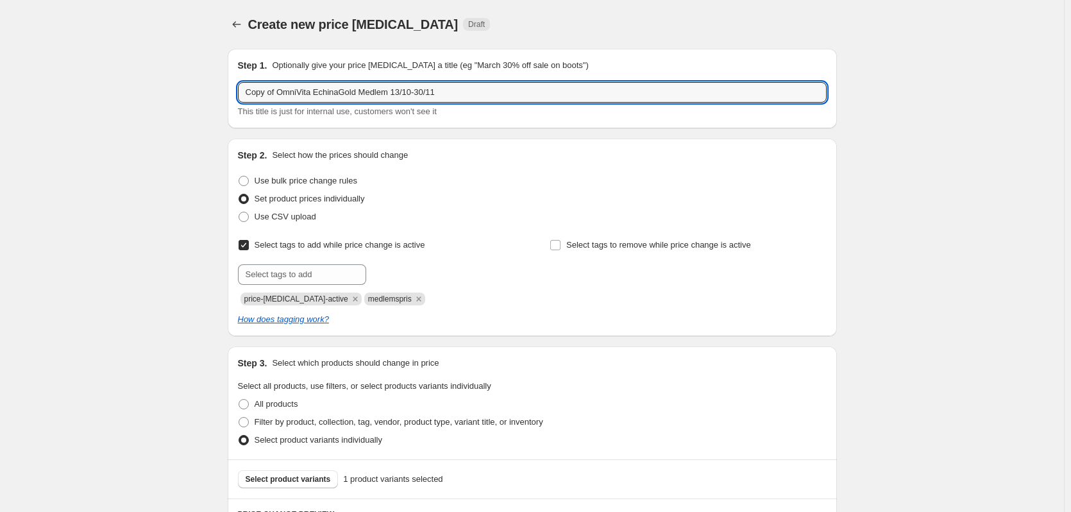
drag, startPoint x: 279, startPoint y: 96, endPoint x: 192, endPoint y: 97, distance: 86.6
click at [189, 97] on div "Create new price [MEDICAL_DATA]. This page is ready Create new price [MEDICAL_D…" at bounding box center [532, 432] width 1064 height 864
drag, startPoint x: 457, startPoint y: 95, endPoint x: 362, endPoint y: 98, distance: 95.6
click at [362, 98] on input "OmniVita EchinaGold Medlem 13/10-30/11" at bounding box center [532, 92] width 589 height 21
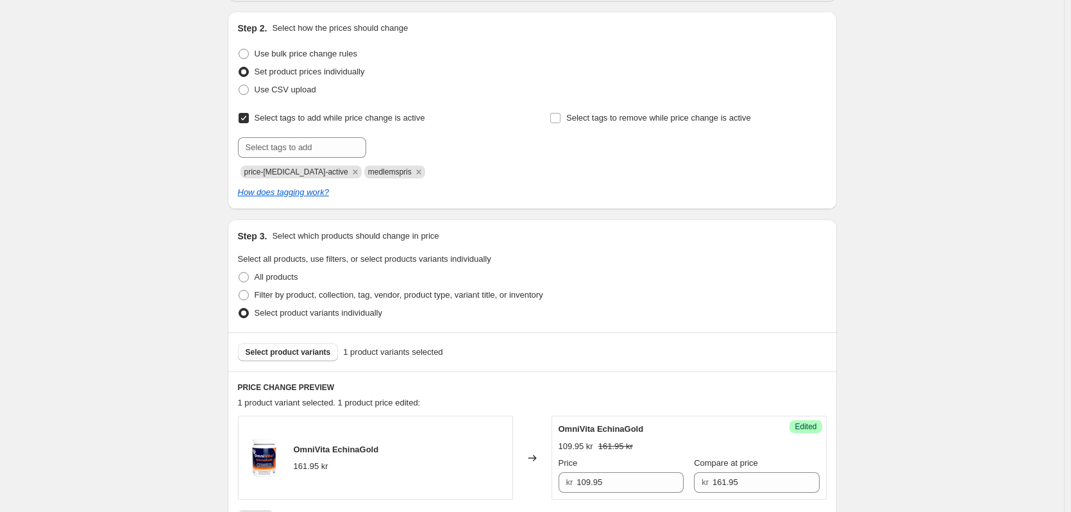
scroll to position [128, 0]
type input "OmniVita EchinaGold Medlem 1/9-28/9"
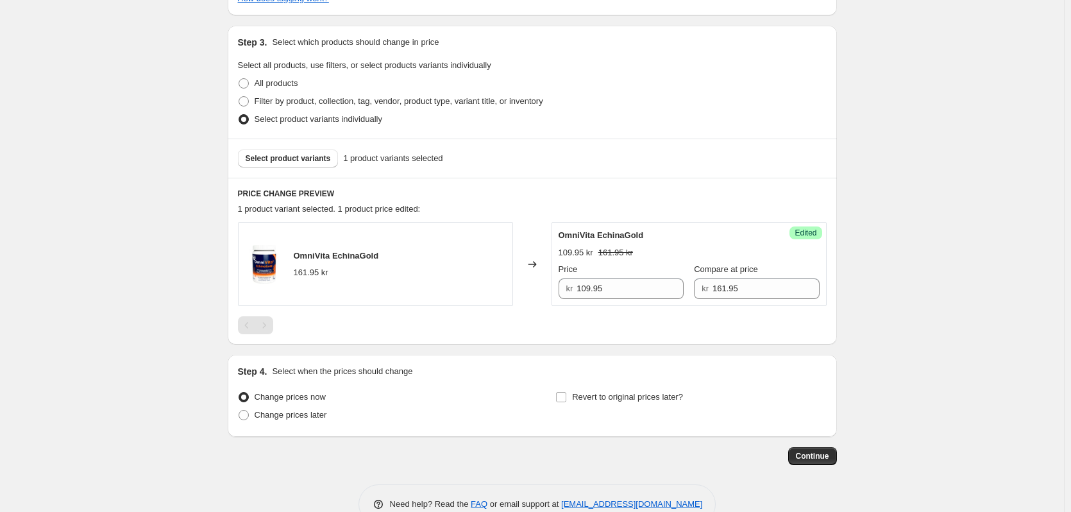
scroll to position [352, 0]
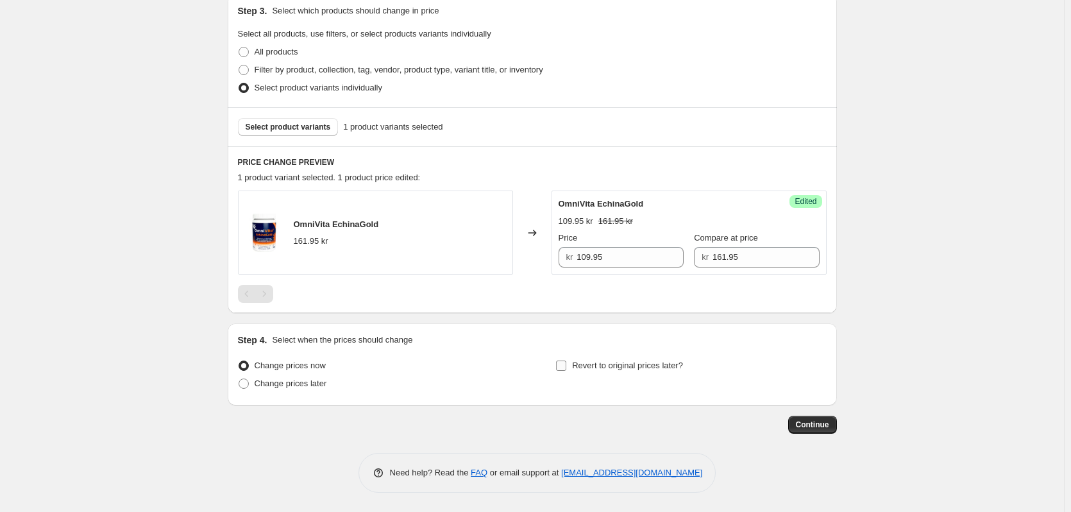
click at [604, 367] on span "Revert to original prices later?" at bounding box center [627, 365] width 111 height 10
click at [566, 367] on input "Revert to original prices later?" at bounding box center [561, 365] width 10 height 10
checkbox input "true"
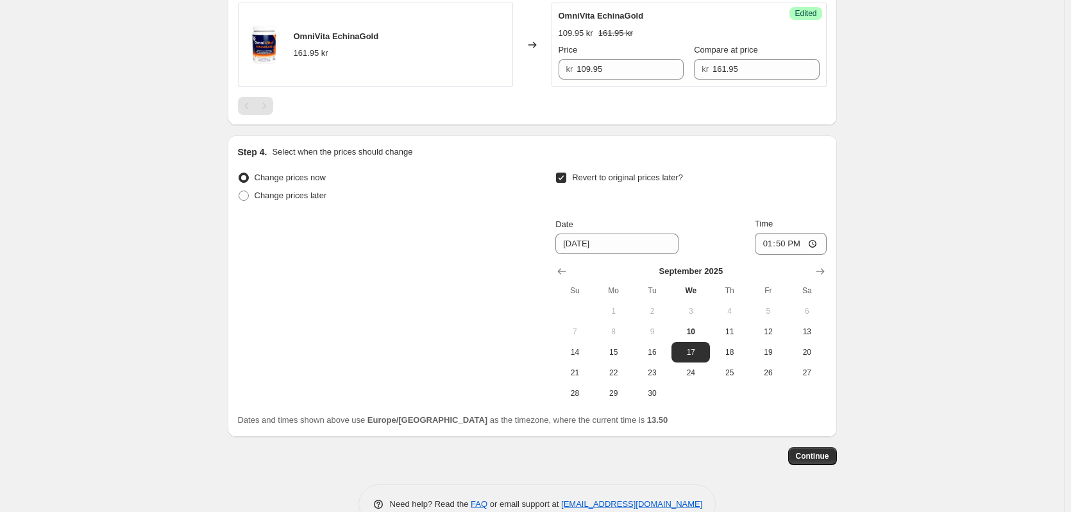
scroll to position [544, 0]
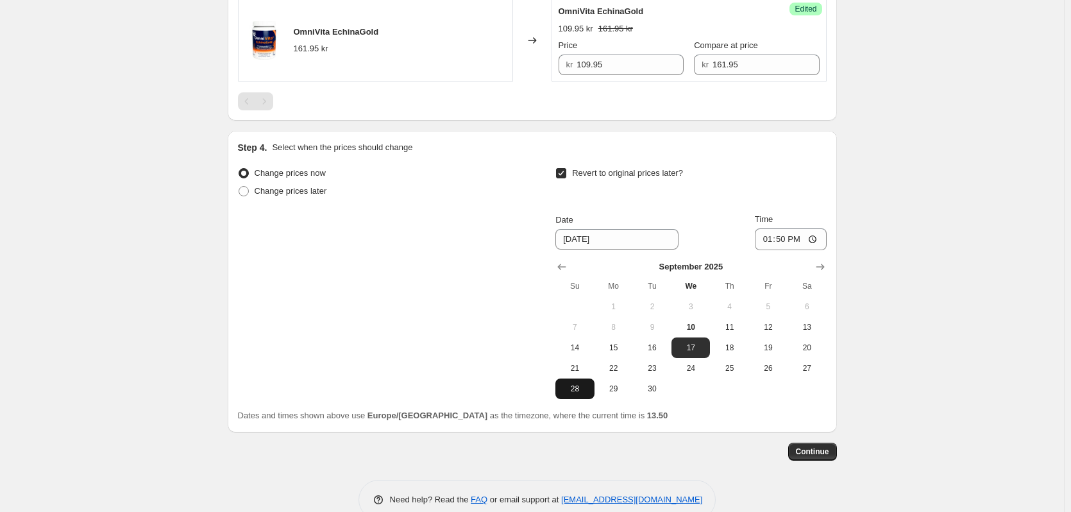
click at [580, 395] on button "28" at bounding box center [574, 388] width 38 height 21
type input "[DATE]"
click at [785, 237] on input "13:50" at bounding box center [791, 239] width 72 height 22
click at [802, 237] on input "23:50" at bounding box center [791, 239] width 72 height 22
type input "23:59"
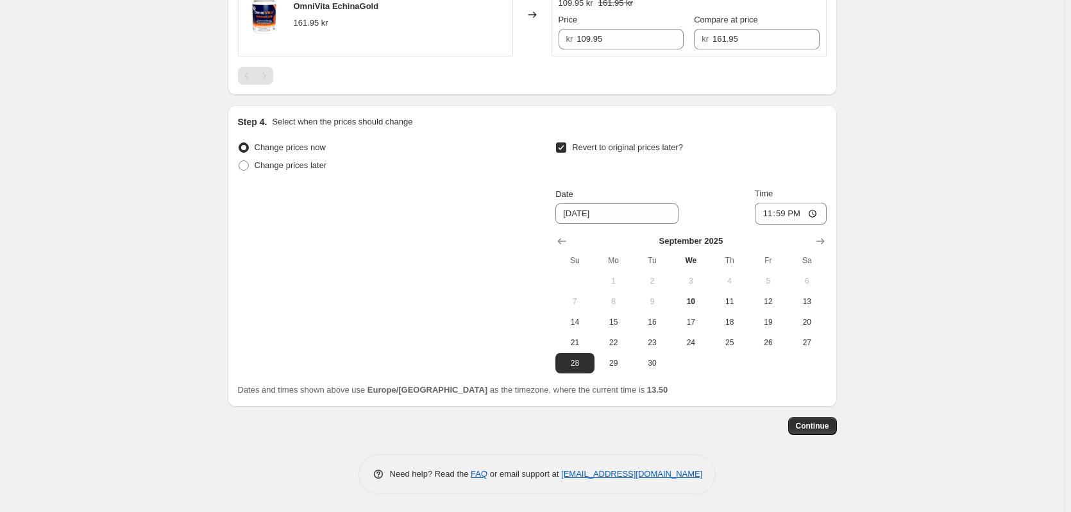
scroll to position [571, 0]
click at [835, 428] on button "Continue" at bounding box center [812, 424] width 49 height 18
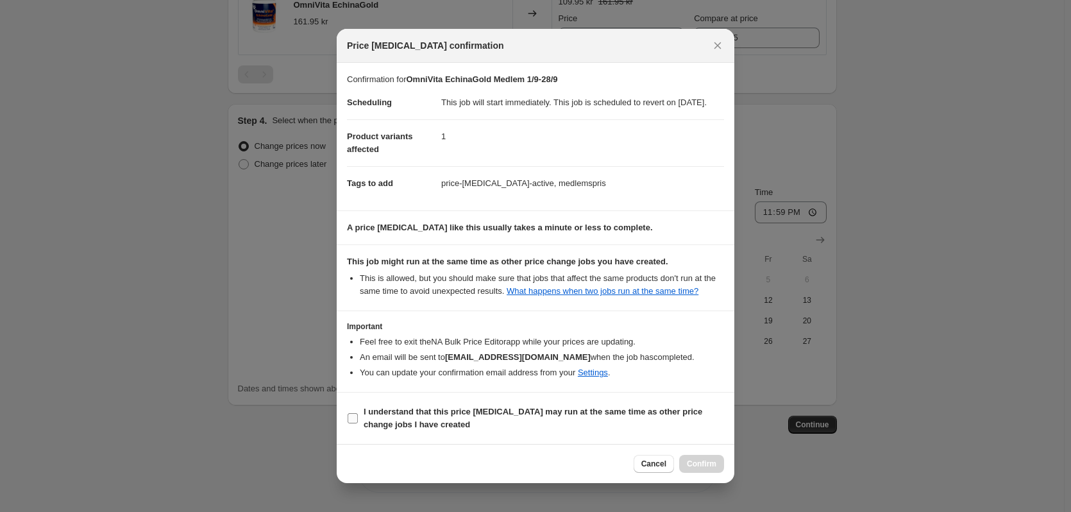
click at [359, 423] on label "I understand that this price [MEDICAL_DATA] may run at the same time as other p…" at bounding box center [535, 418] width 377 height 31
click at [358, 423] on input "I understand that this price [MEDICAL_DATA] may run at the same time as other p…" at bounding box center [353, 418] width 10 height 10
checkbox input "true"
click at [690, 469] on span "Confirm" at bounding box center [701, 463] width 29 height 10
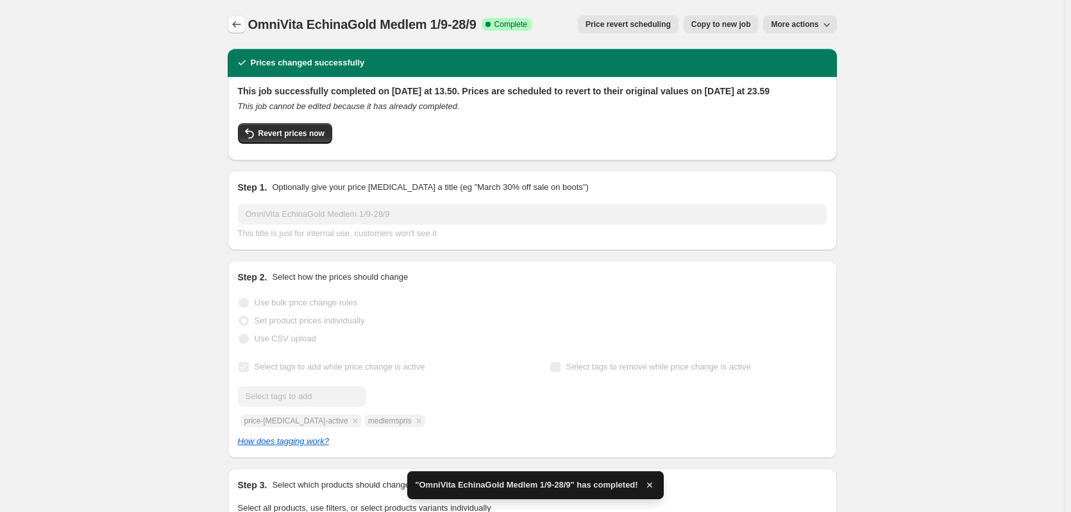
click at [239, 24] on icon "Price change jobs" at bounding box center [236, 24] width 13 height 13
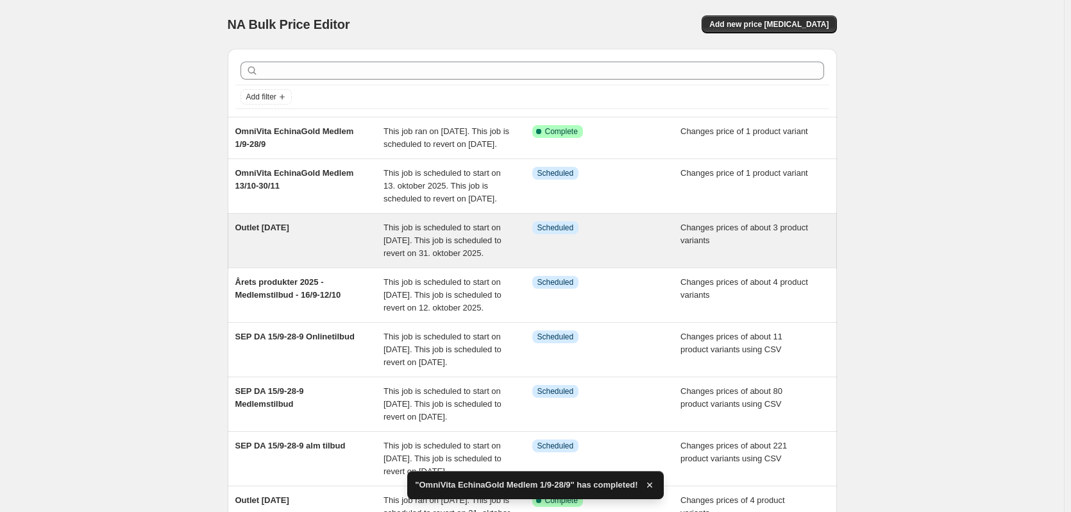
click at [334, 260] on div "Outlet [DATE]" at bounding box center [309, 240] width 149 height 38
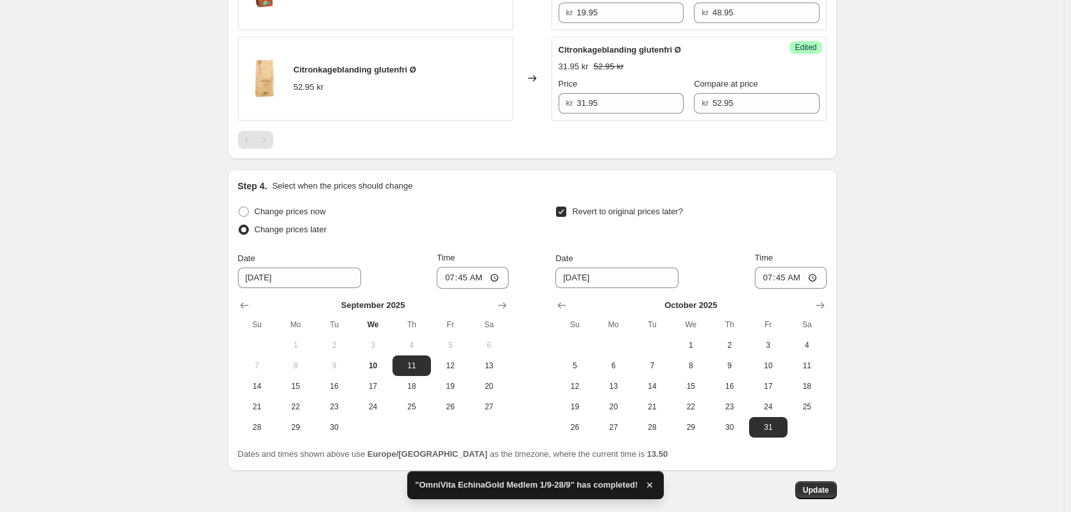
scroll to position [769, 0]
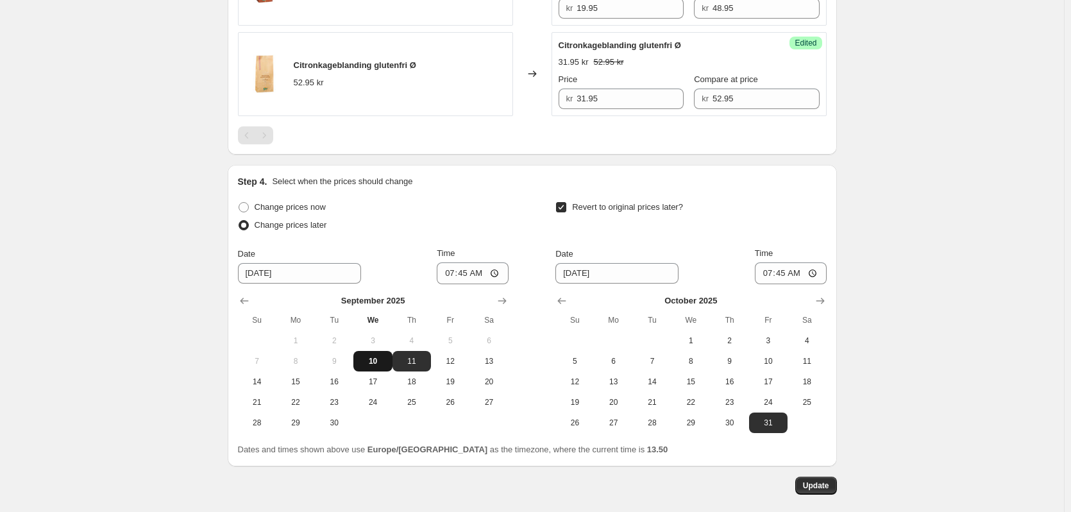
click at [378, 356] on span "10" at bounding box center [372, 361] width 28 height 10
type input "[DATE]"
click at [474, 274] on input "07:45" at bounding box center [473, 273] width 72 height 22
type input "13:55"
click at [783, 275] on input "07:45" at bounding box center [791, 273] width 72 height 22
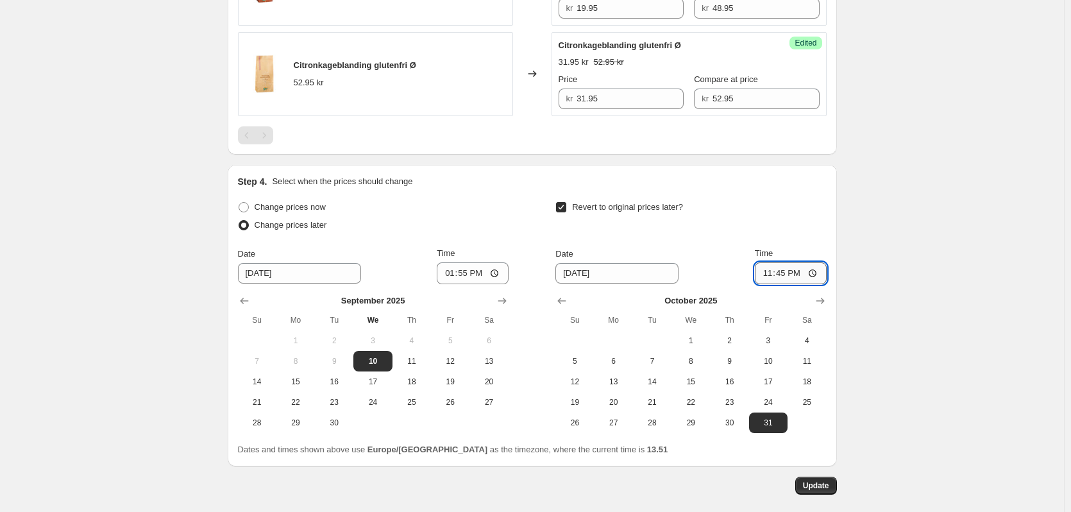
click at [801, 274] on input "23:45" at bounding box center [791, 273] width 72 height 22
type input "23:59"
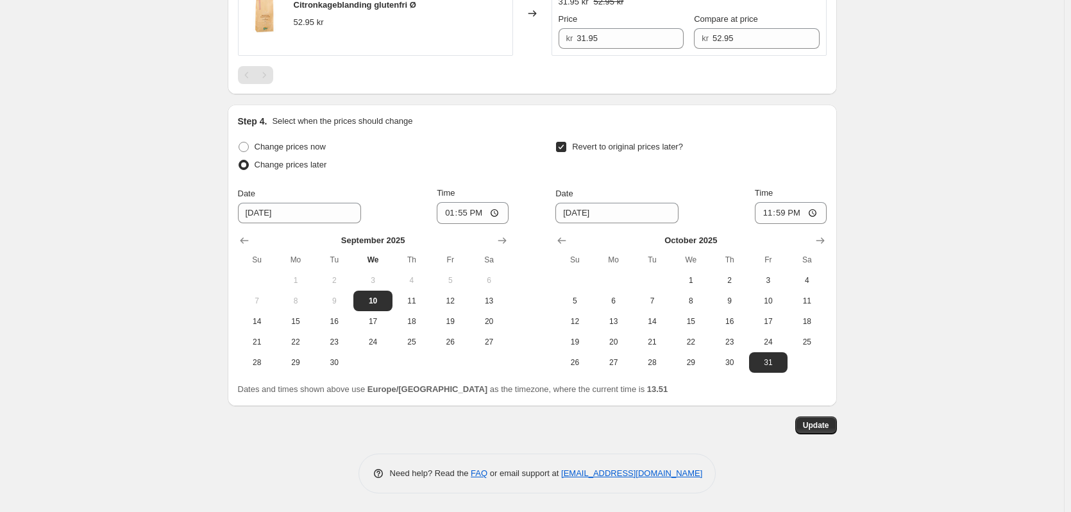
scroll to position [830, 0]
click at [819, 424] on span "Update" at bounding box center [816, 424] width 26 height 10
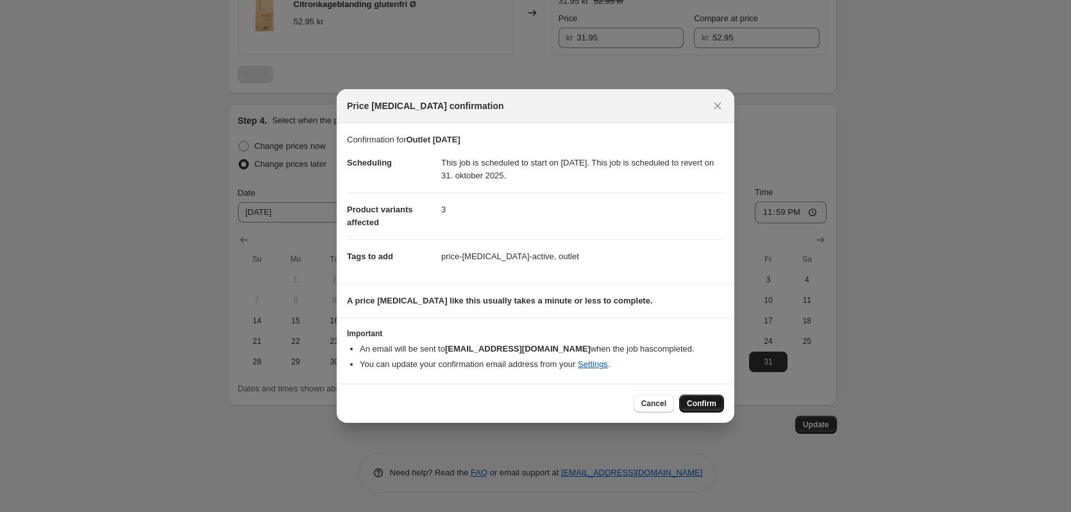
click at [702, 401] on span "Confirm" at bounding box center [701, 403] width 29 height 10
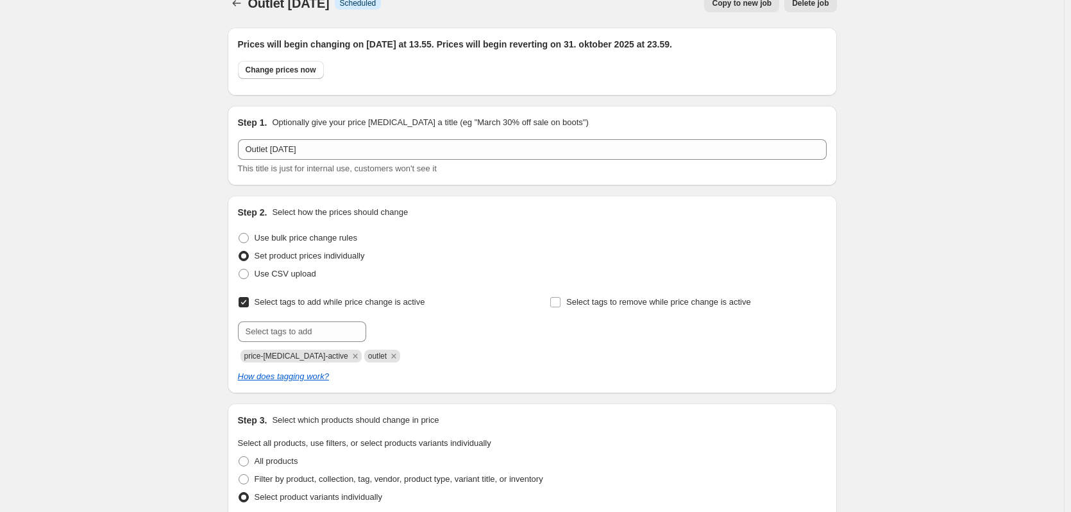
scroll to position [0, 0]
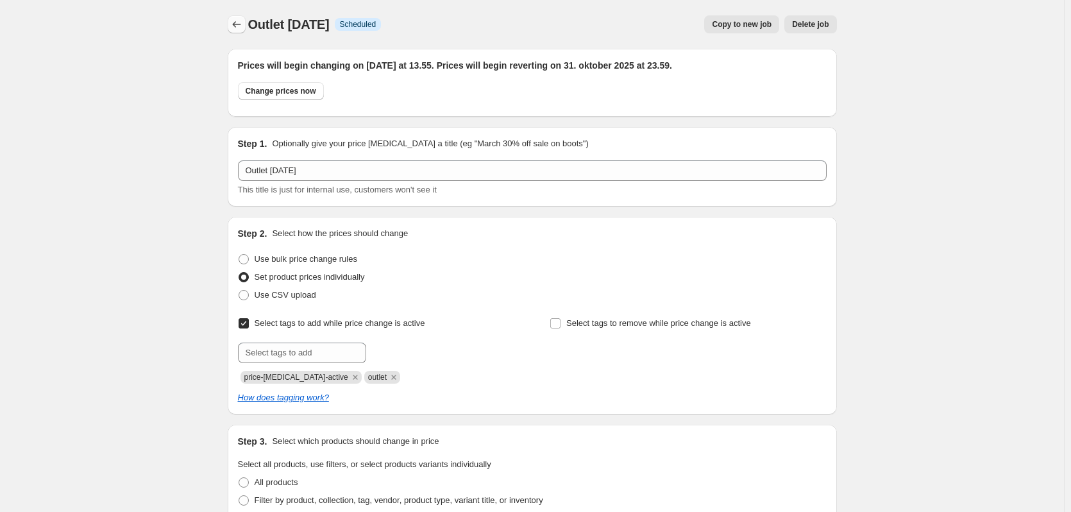
click at [243, 25] on icon "Price change jobs" at bounding box center [236, 24] width 13 height 13
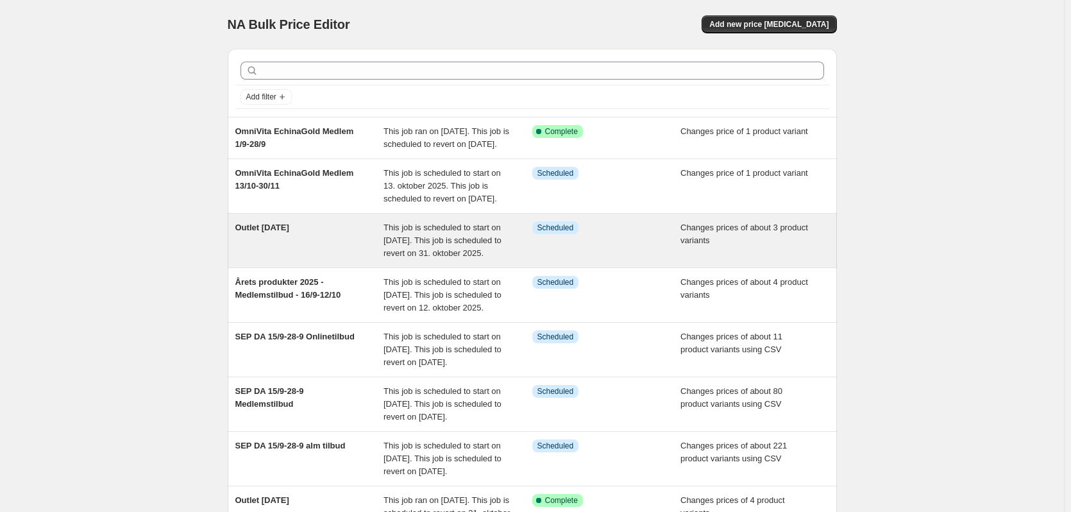
click at [330, 246] on div "Outlet [DATE] This job is scheduled to start on [DATE]. This job is scheduled t…" at bounding box center [532, 241] width 609 height 54
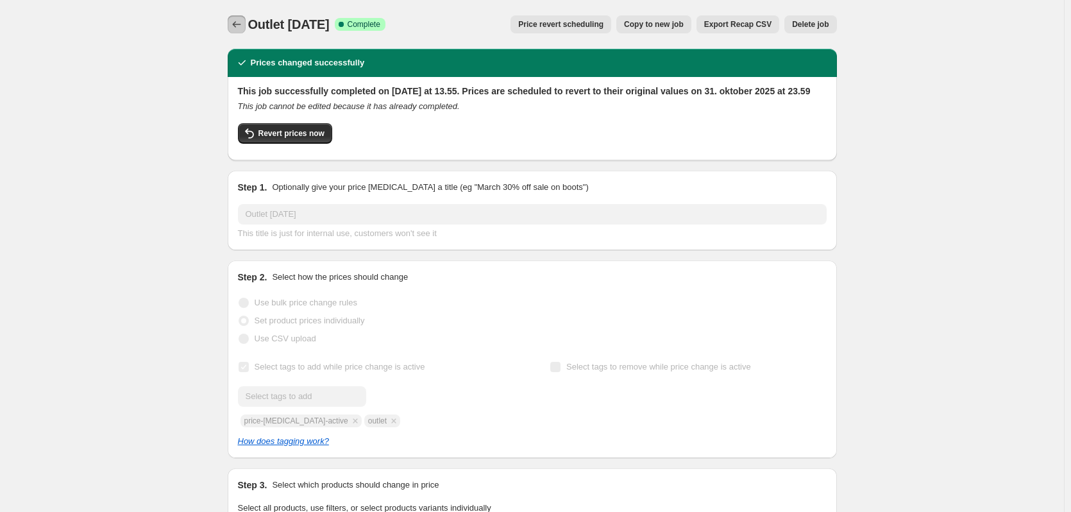
click at [237, 19] on icon "Price change jobs" at bounding box center [236, 24] width 13 height 13
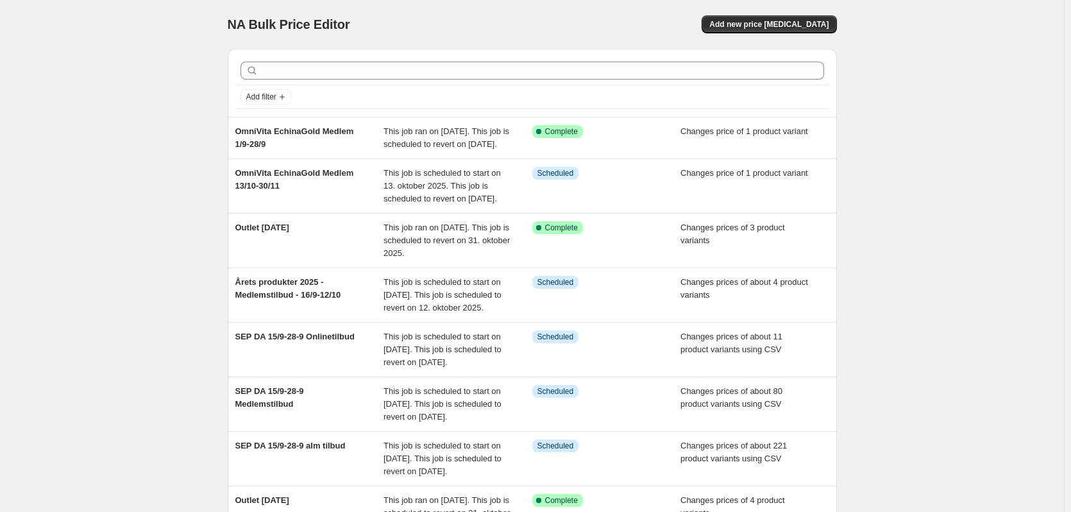
click at [144, 174] on div "NA Bulk Price Editor. This page is ready NA Bulk Price Editor Add new price [ME…" at bounding box center [532, 375] width 1064 height 750
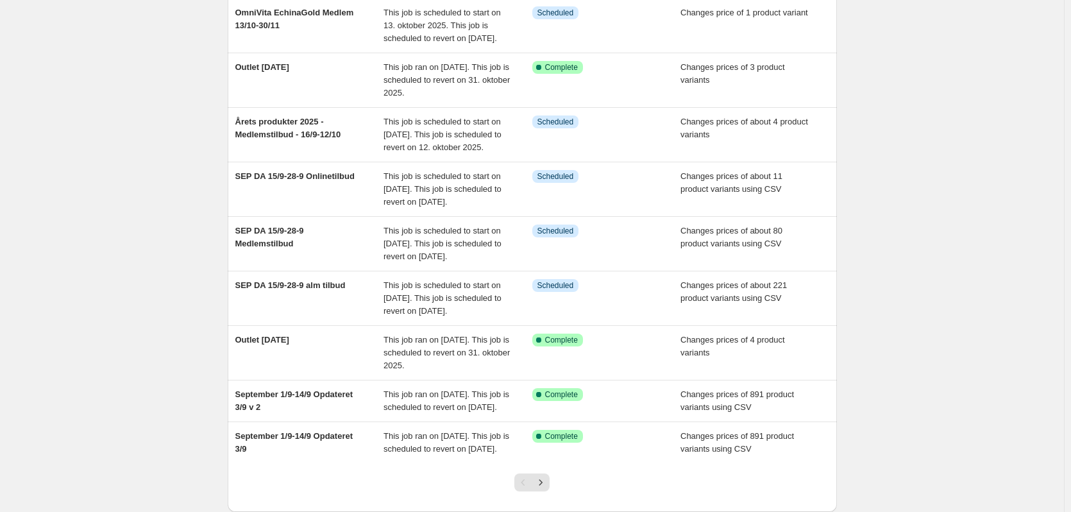
scroll to position [192, 0]
